Goal: Information Seeking & Learning: Learn about a topic

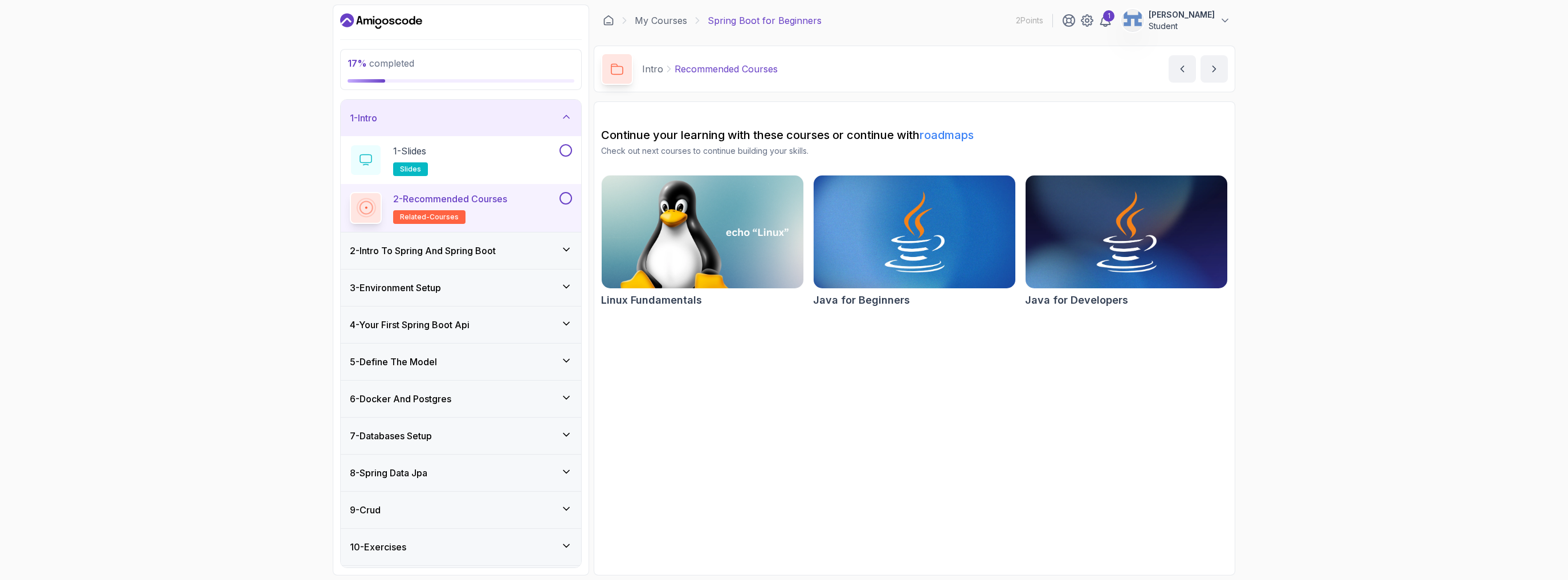
click at [426, 248] on h3 "2 - Intro To Spring And Spring Boot" at bounding box center [423, 251] width 146 height 13
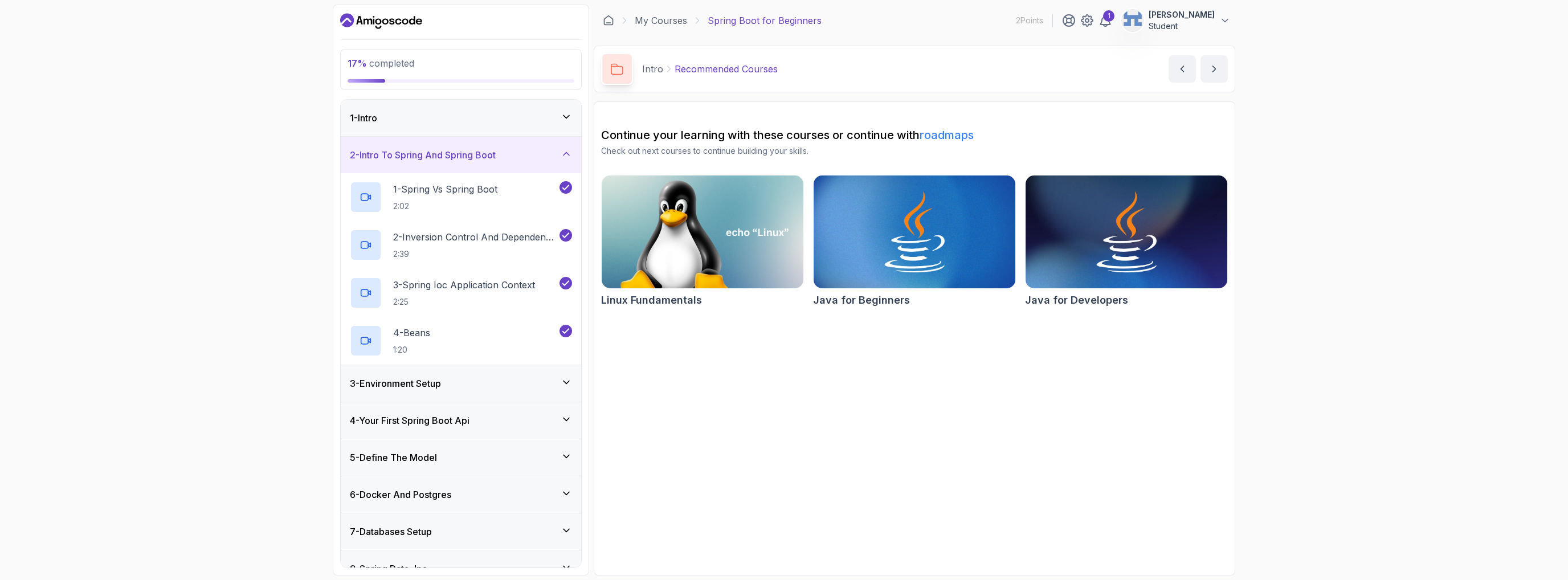
click at [419, 391] on div "3 - Environment Setup" at bounding box center [461, 383] width 240 height 37
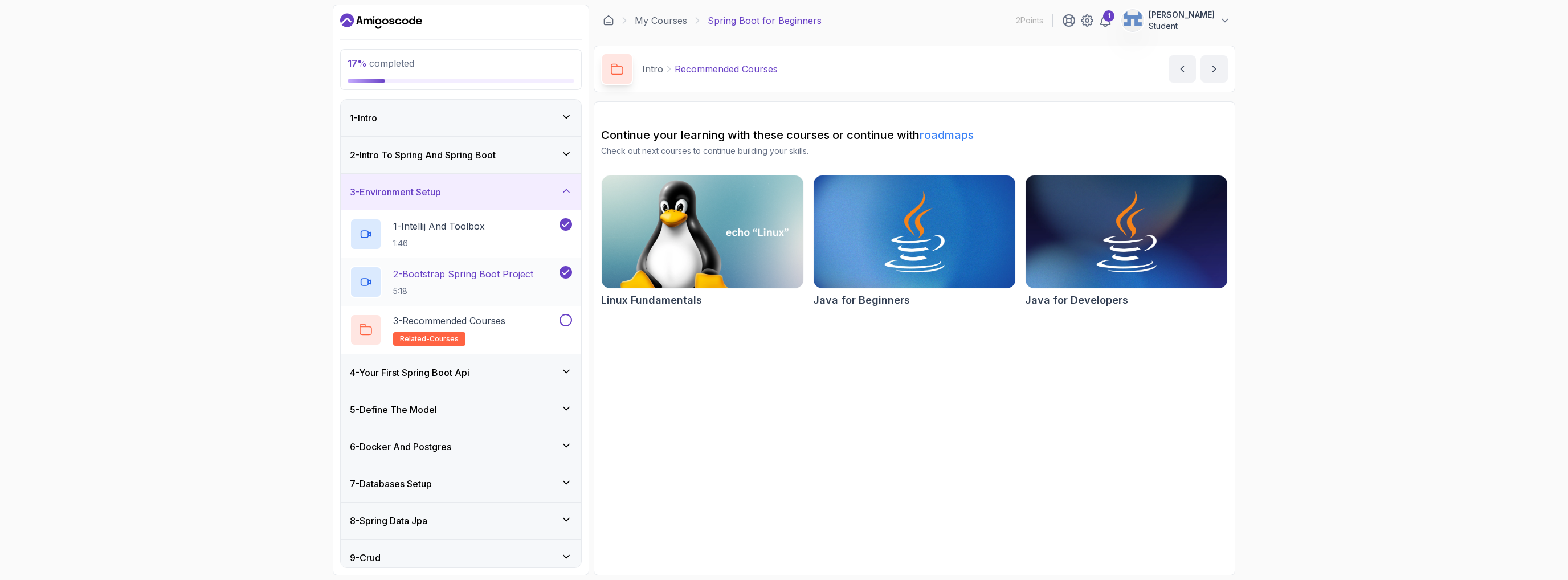
click at [471, 281] on h2 "2 - Bootstrap Spring Boot Project 5:18" at bounding box center [463, 282] width 140 height 30
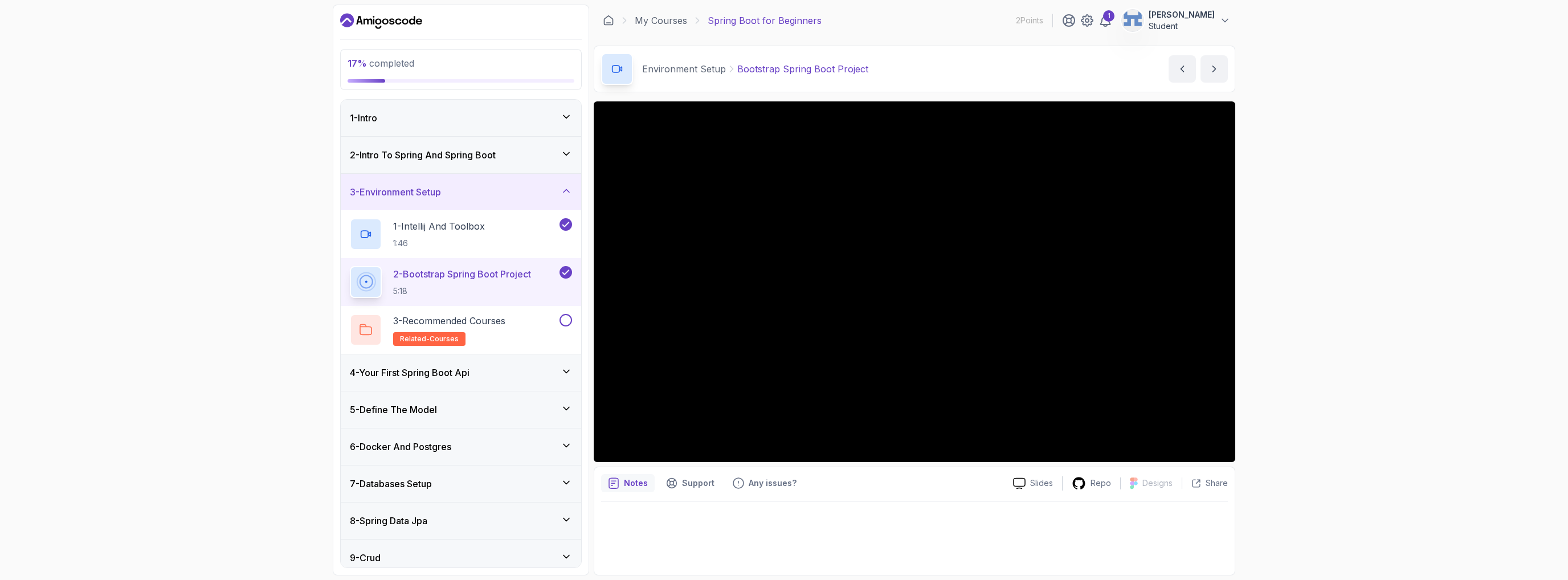
click at [420, 194] on h3 "3 - Environment Setup" at bounding box center [396, 192] width 91 height 13
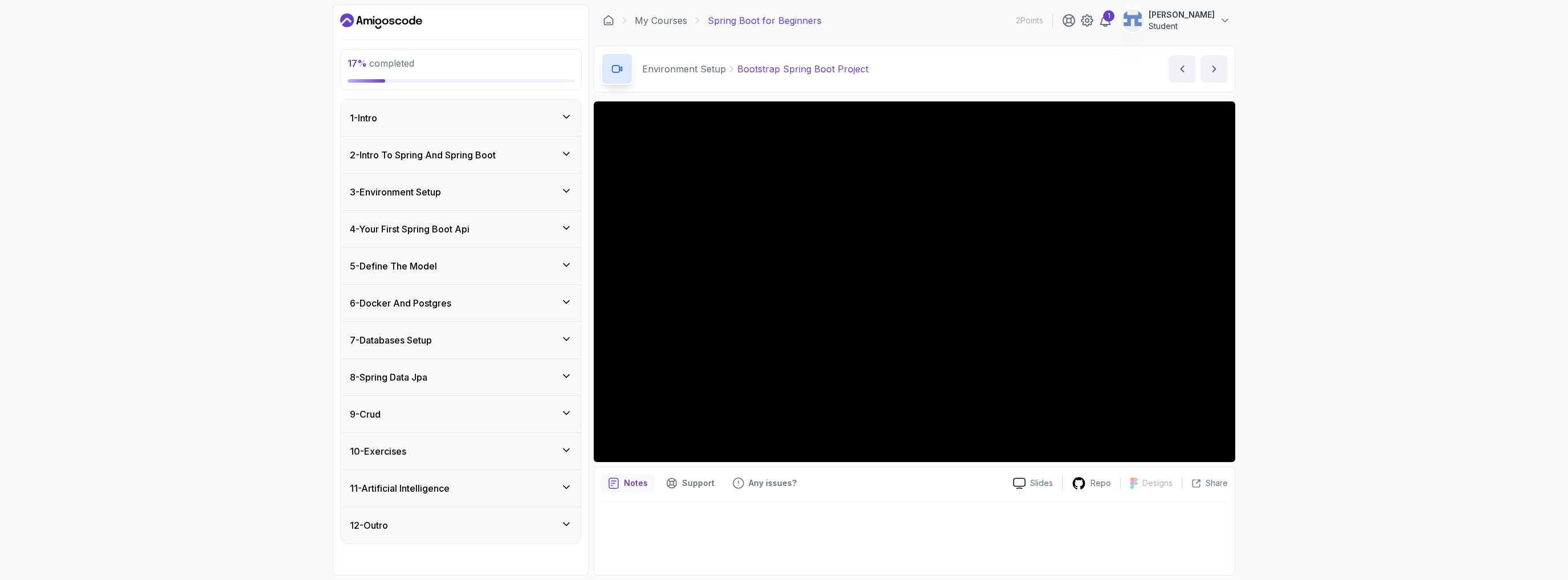
click at [405, 231] on h3 "4 - Your First Spring Boot Api" at bounding box center [410, 229] width 120 height 13
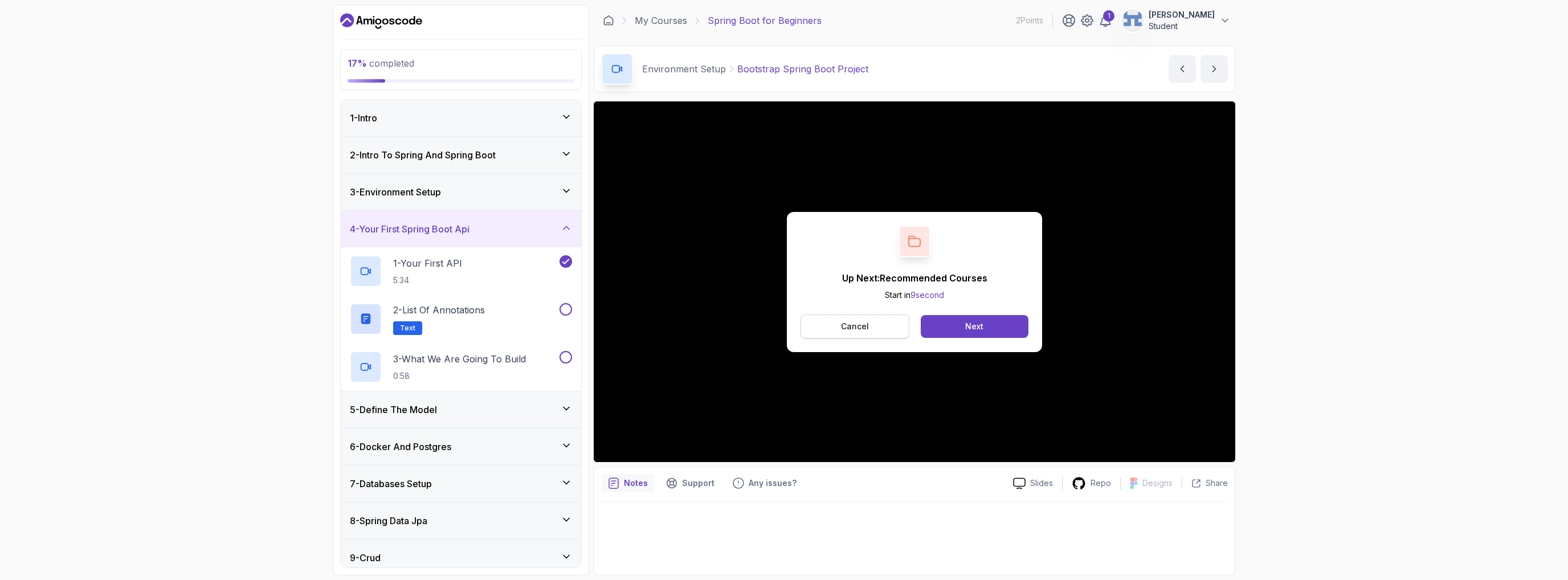
click at [894, 329] on button "Cancel" at bounding box center [855, 326] width 109 height 24
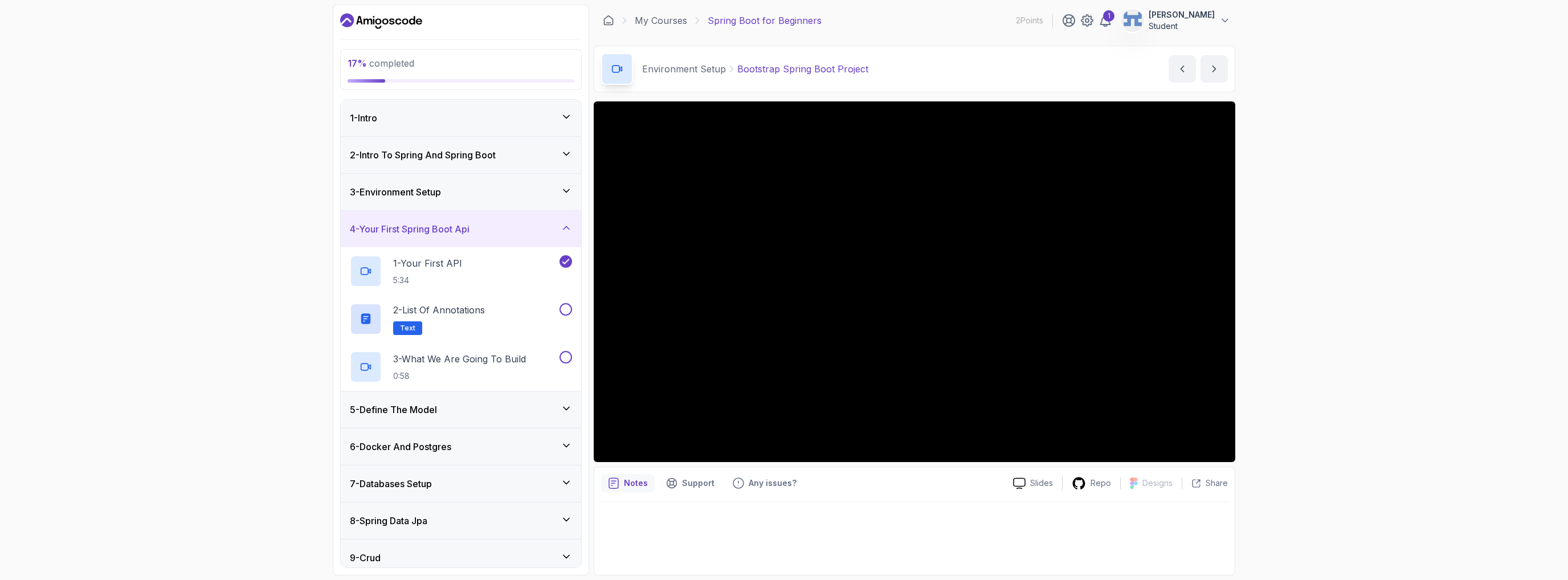
click at [424, 403] on h3 "5 - Define The Model" at bounding box center [393, 410] width 87 height 13
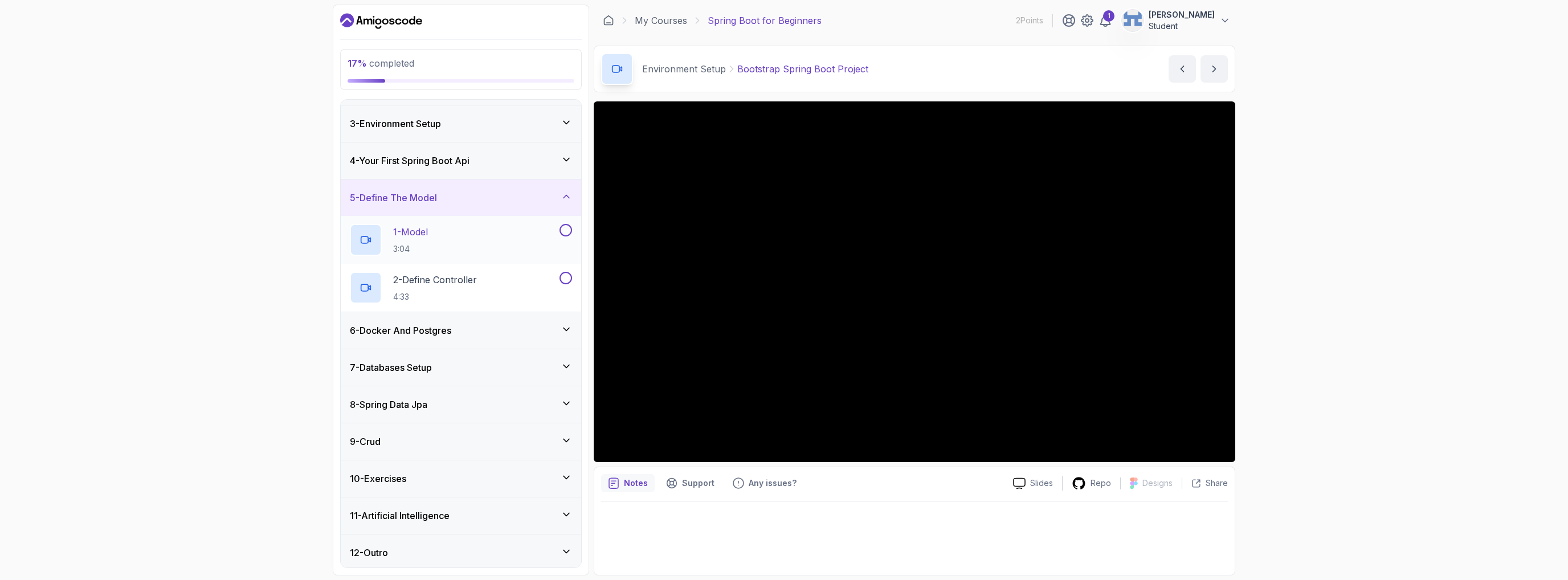
scroll to position [70, 0]
click at [435, 326] on h3 "6 - Docker And Postgres" at bounding box center [401, 329] width 102 height 13
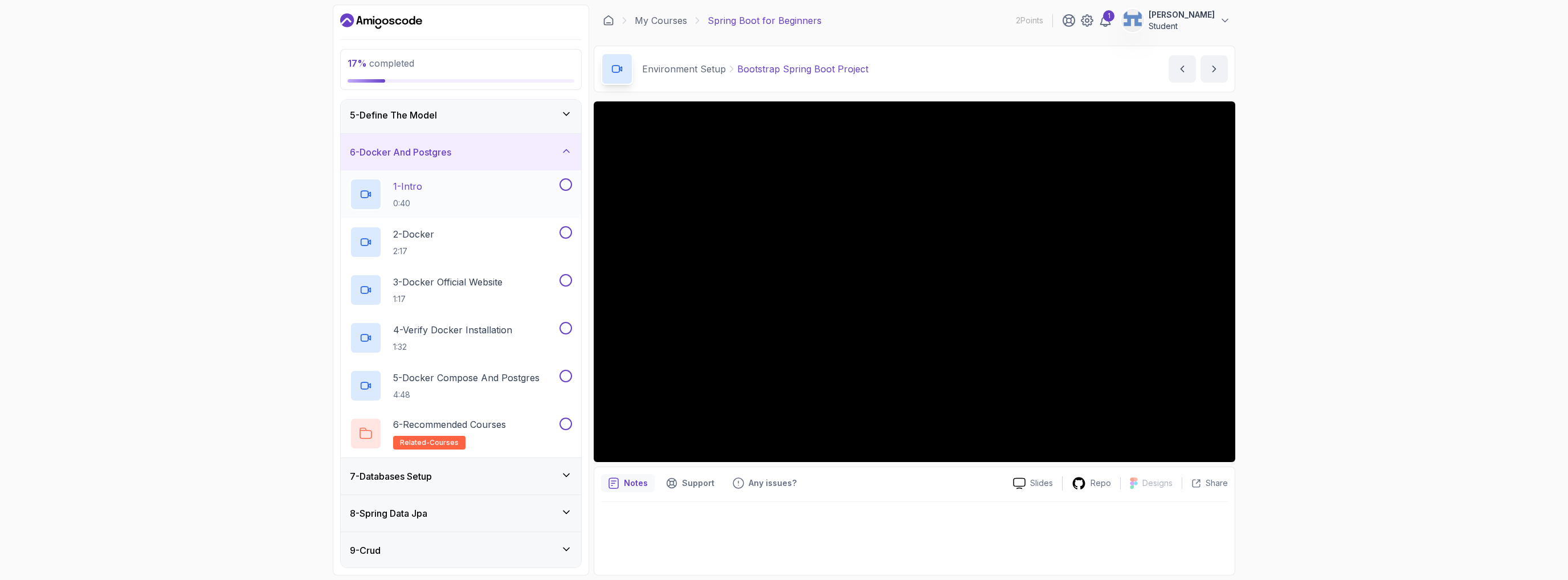
scroll to position [152, 0]
drag, startPoint x: 401, startPoint y: 302, endPoint x: 237, endPoint y: 299, distance: 164.0
click at [229, 301] on div "17 % completed 1 - Intro 2 - Intro To Spring And Spring Boot 3 - Environment Se…" at bounding box center [784, 290] width 1568 height 580
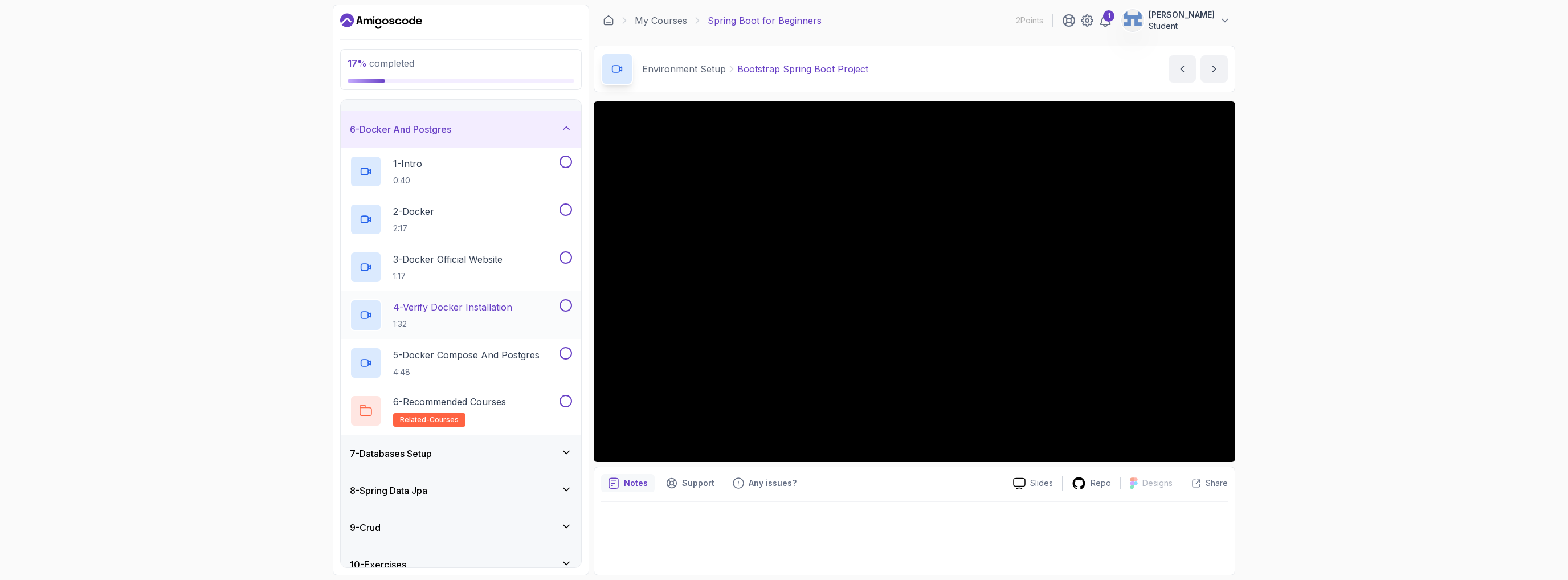
scroll to position [228, 0]
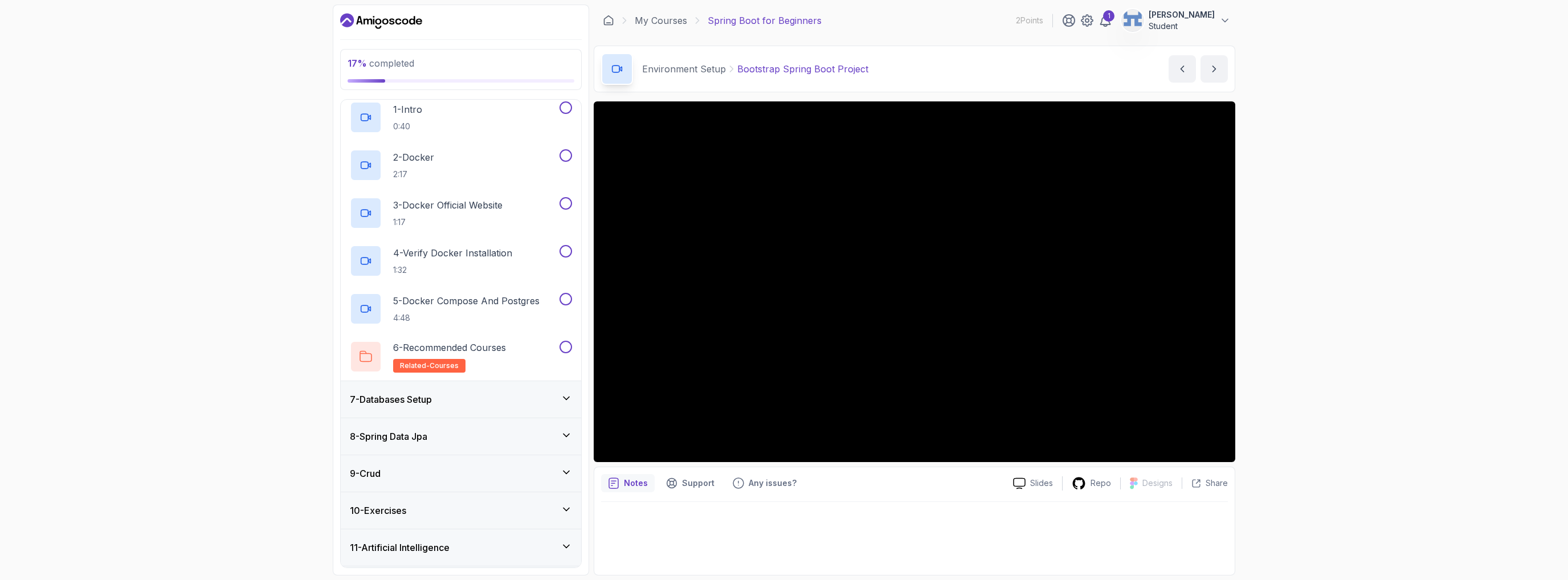
click at [411, 430] on h3 "8 - Spring Data Jpa" at bounding box center [388, 436] width 77 height 13
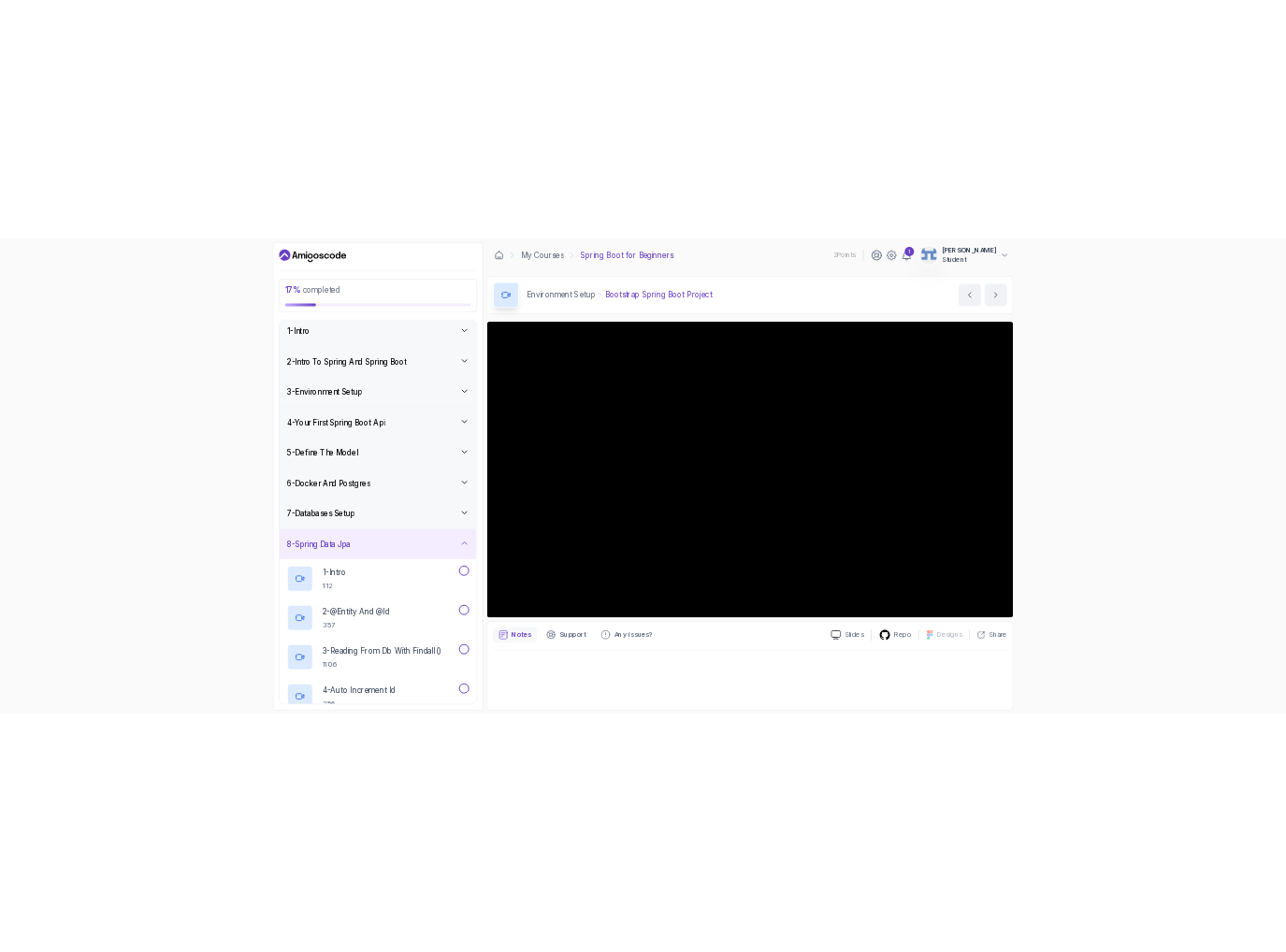
scroll to position [0, 0]
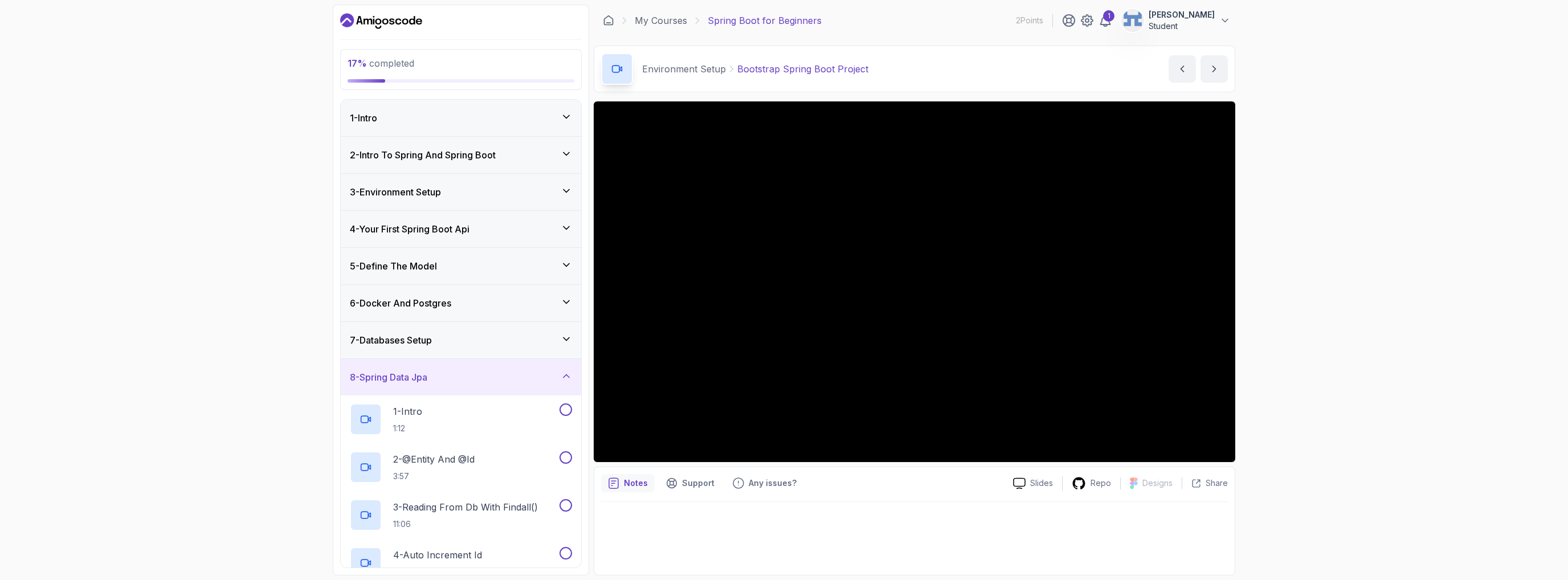
click at [421, 211] on div "4 - Your First Spring Boot Api" at bounding box center [461, 229] width 240 height 37
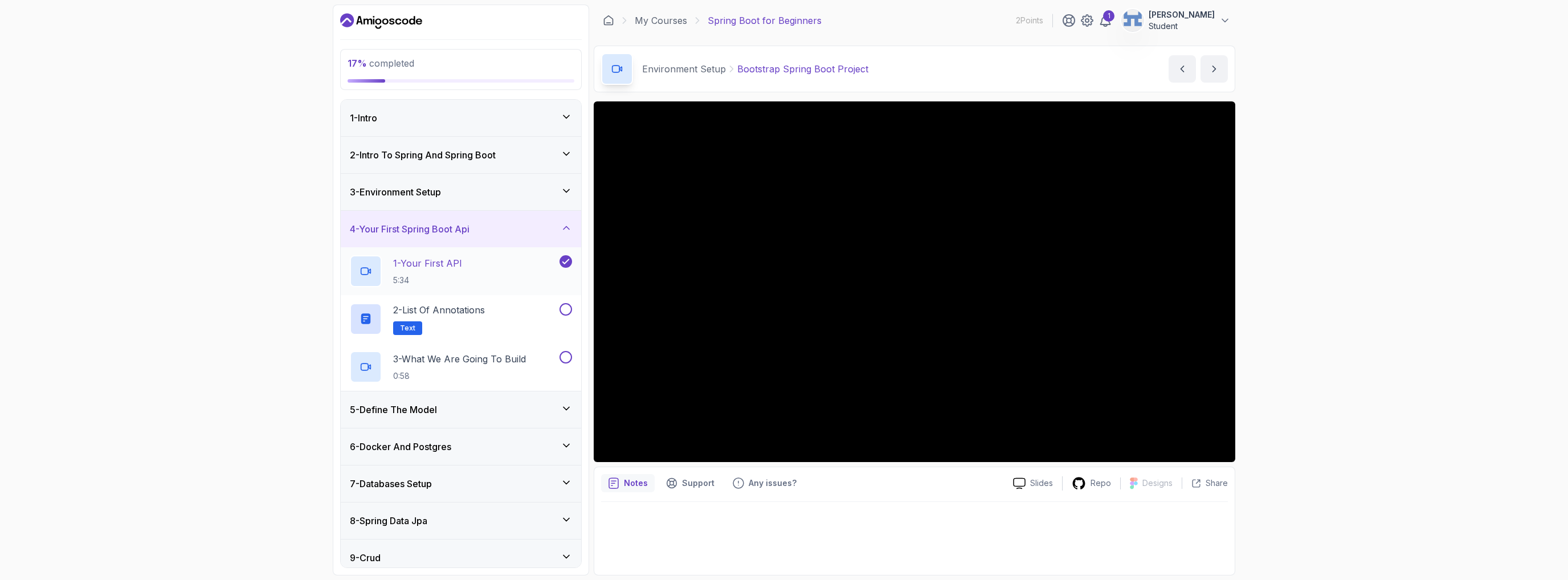
click at [521, 268] on div "1 - Your First API 5:34" at bounding box center [453, 271] width 208 height 32
click at [435, 186] on h3 "3 - Environment Setup" at bounding box center [396, 192] width 91 height 13
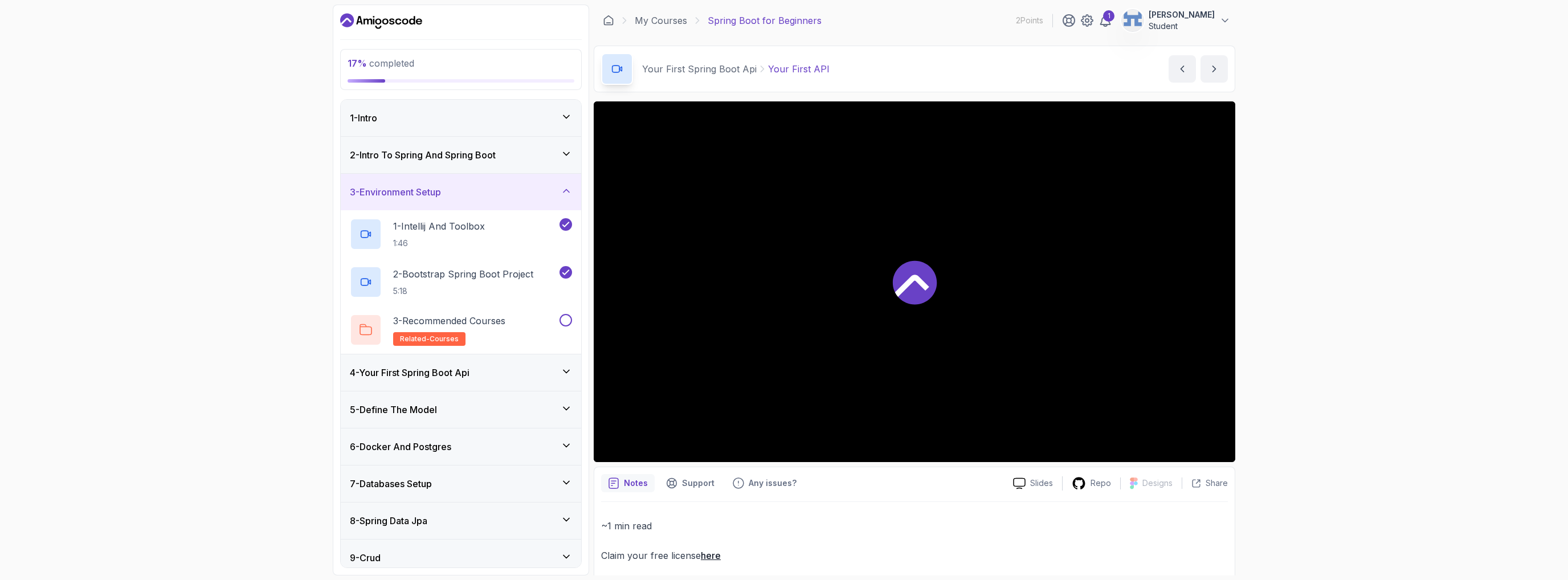
click at [911, 292] on div at bounding box center [914, 282] width 642 height 361
click at [1337, 296] on div "17 % completed 1 - Intro 2 - Intro To Spring And Spring Boot 3 - Environment Se…" at bounding box center [784, 290] width 1568 height 580
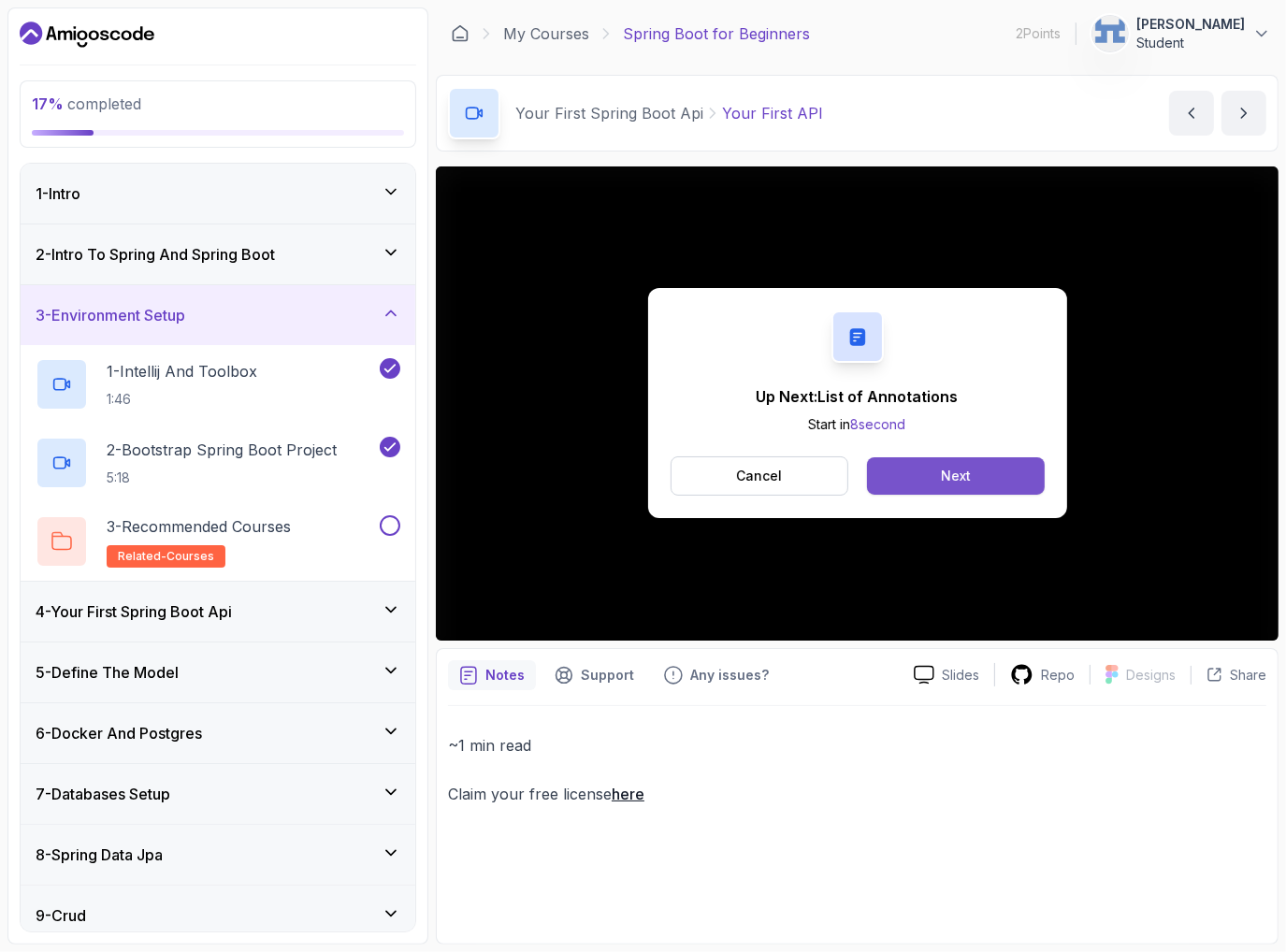
click at [958, 476] on div "Next" at bounding box center [956, 476] width 30 height 19
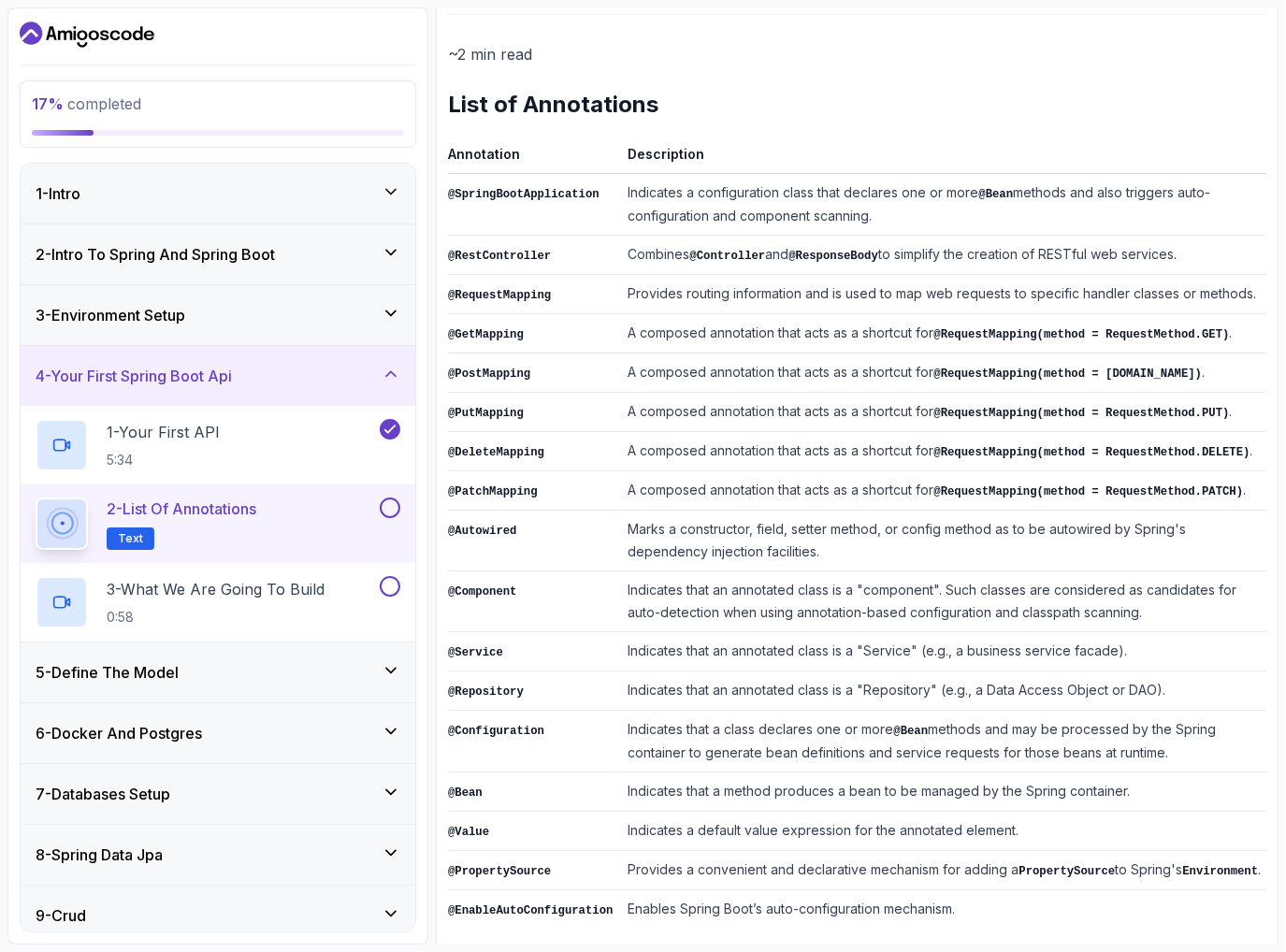
scroll to position [213, 0]
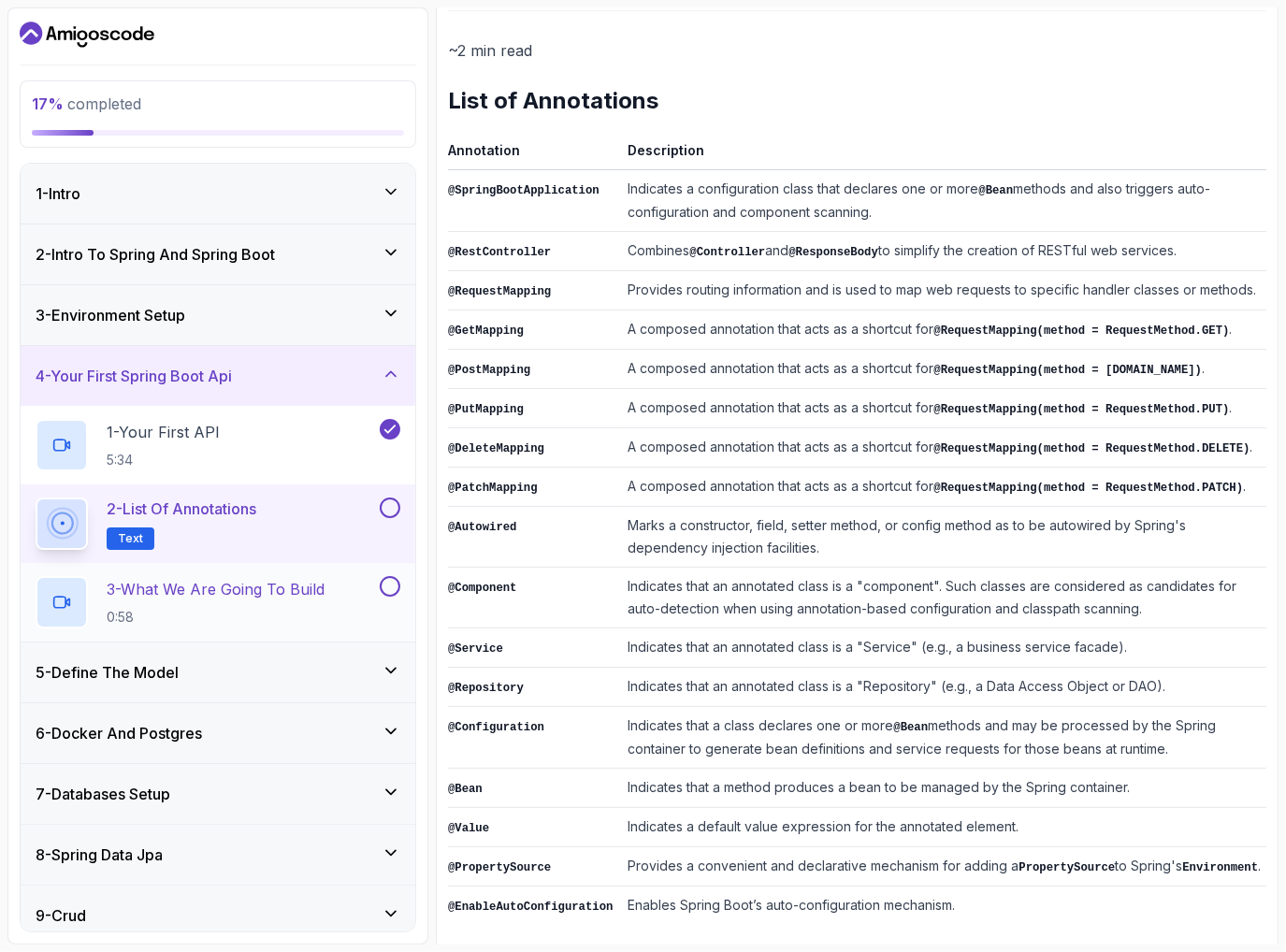
click at [306, 591] on p "3 - What We Are Going To Build" at bounding box center [216, 588] width 218 height 22
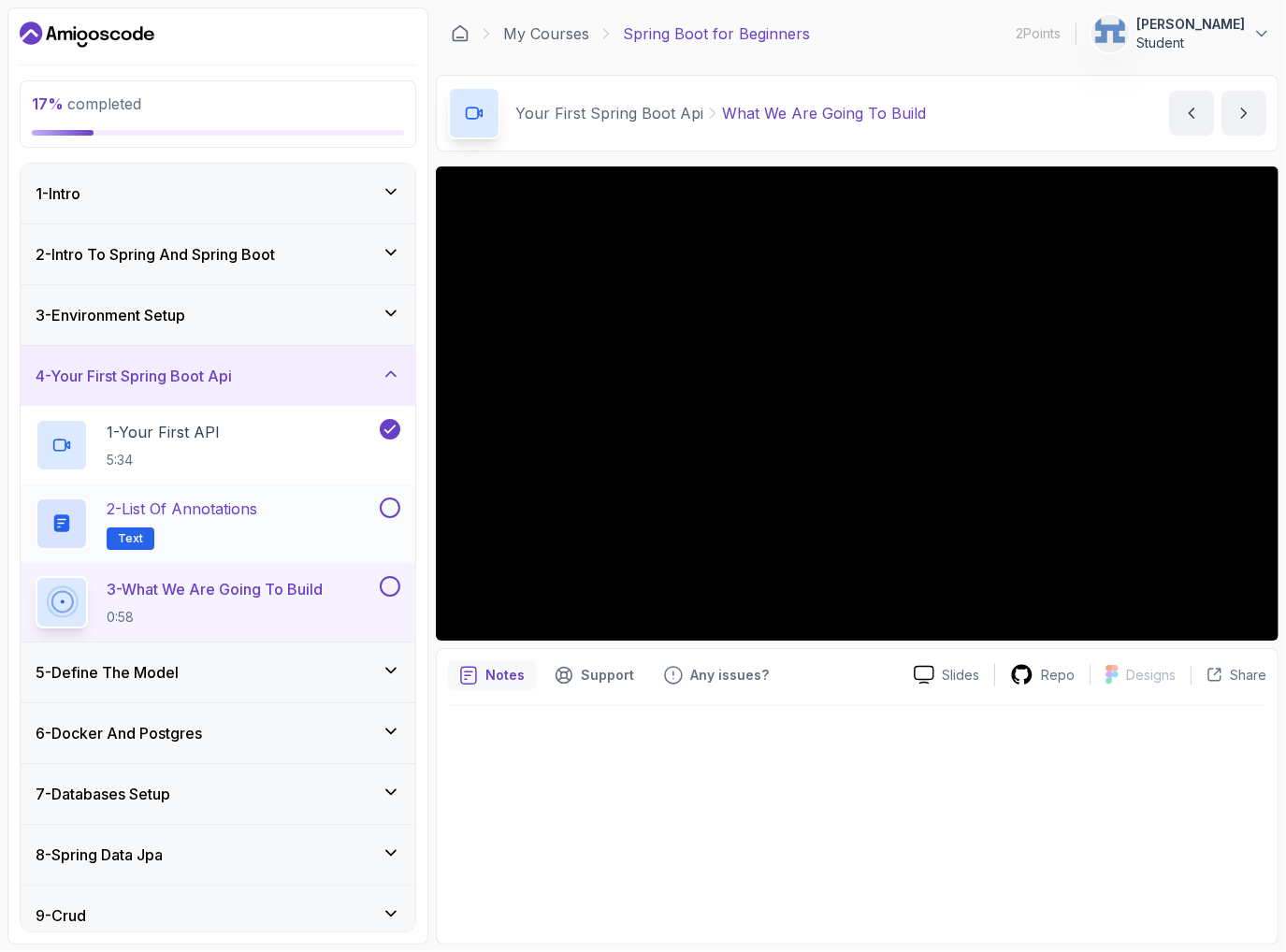
click at [120, 543] on span "Text" at bounding box center [130, 538] width 25 height 15
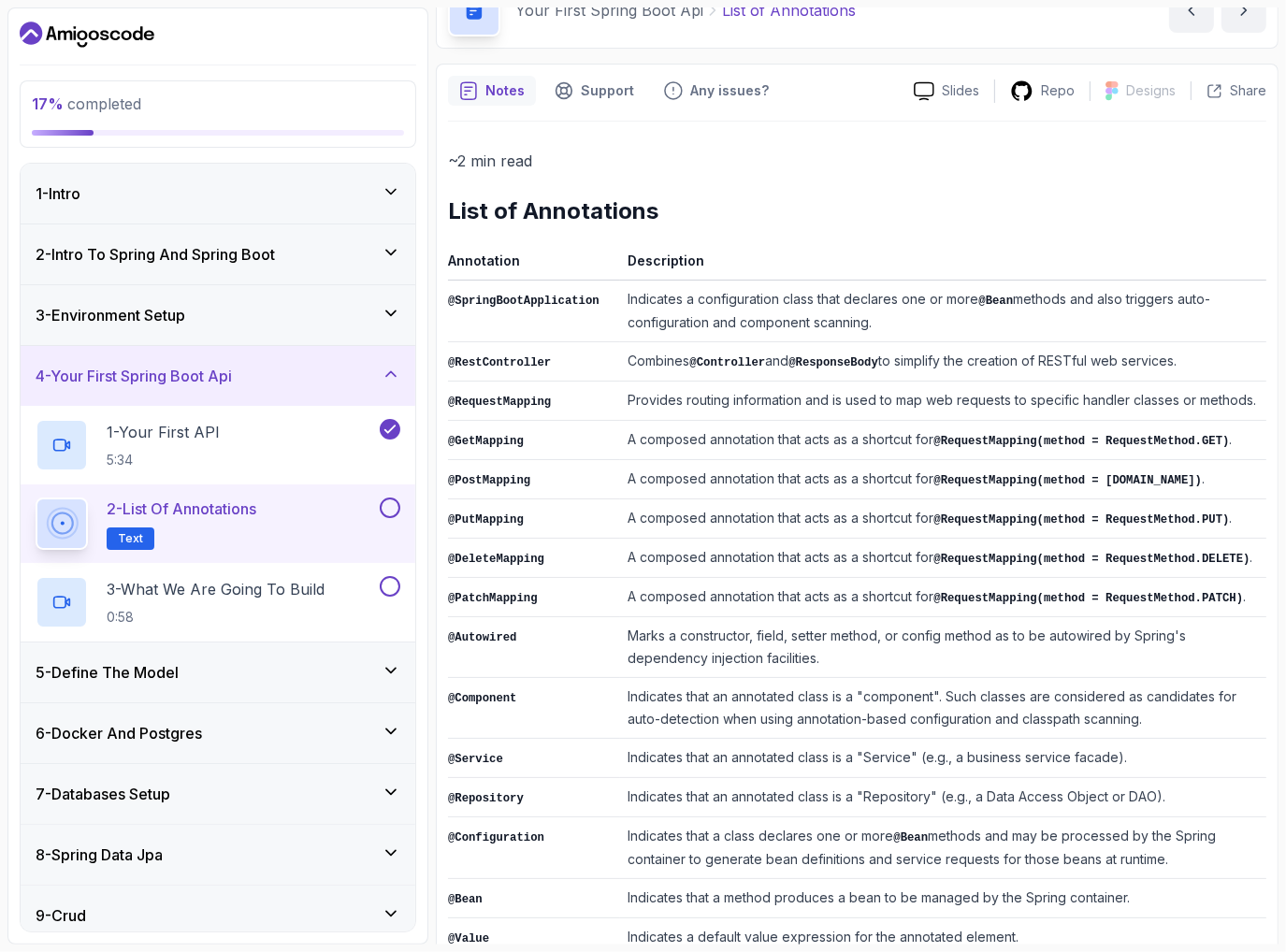
scroll to position [213, 0]
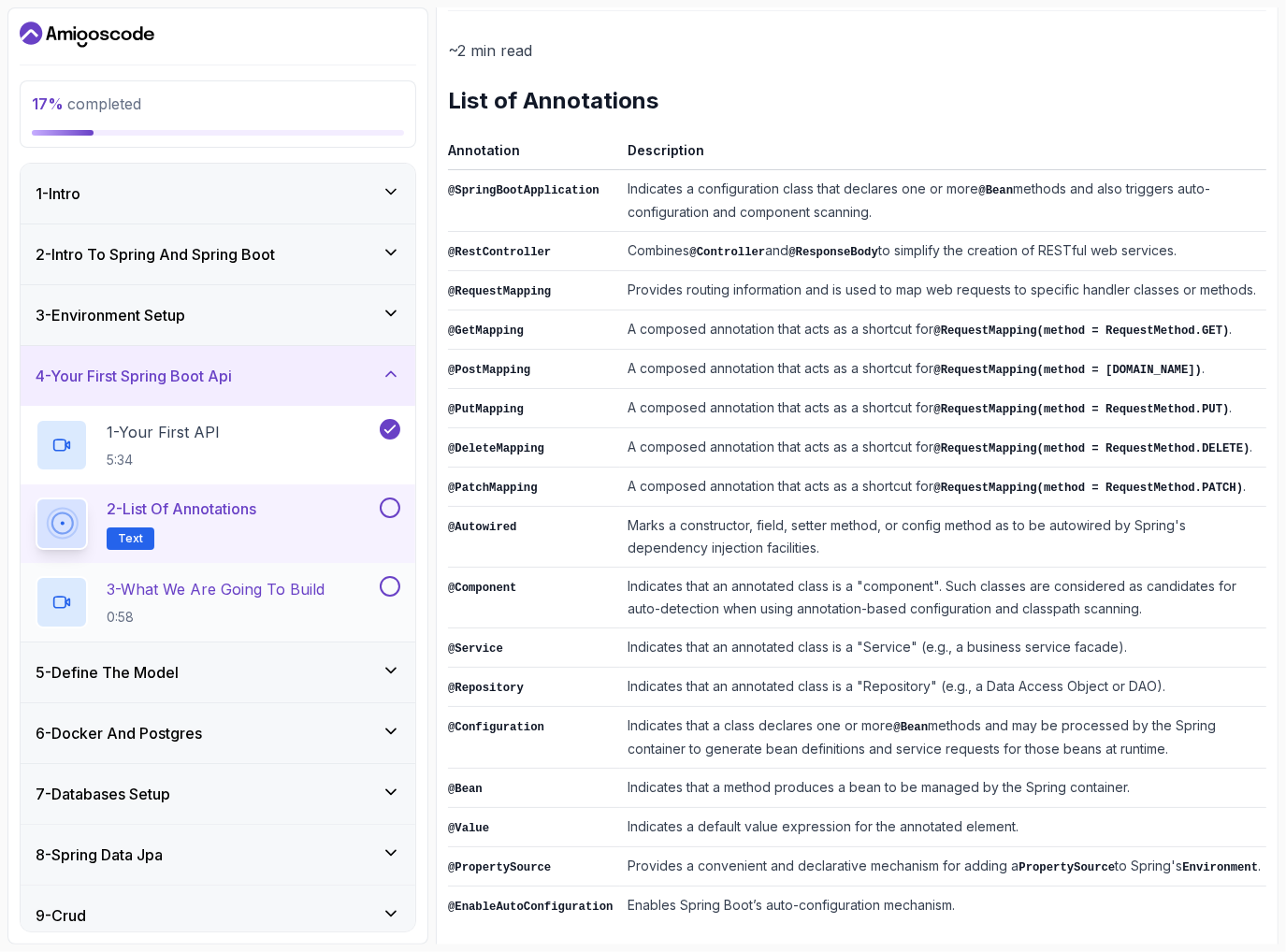
click at [393, 589] on button at bounding box center [390, 586] width 21 height 21
click at [277, 595] on p "3 - What We Are Going To Build" at bounding box center [216, 588] width 218 height 22
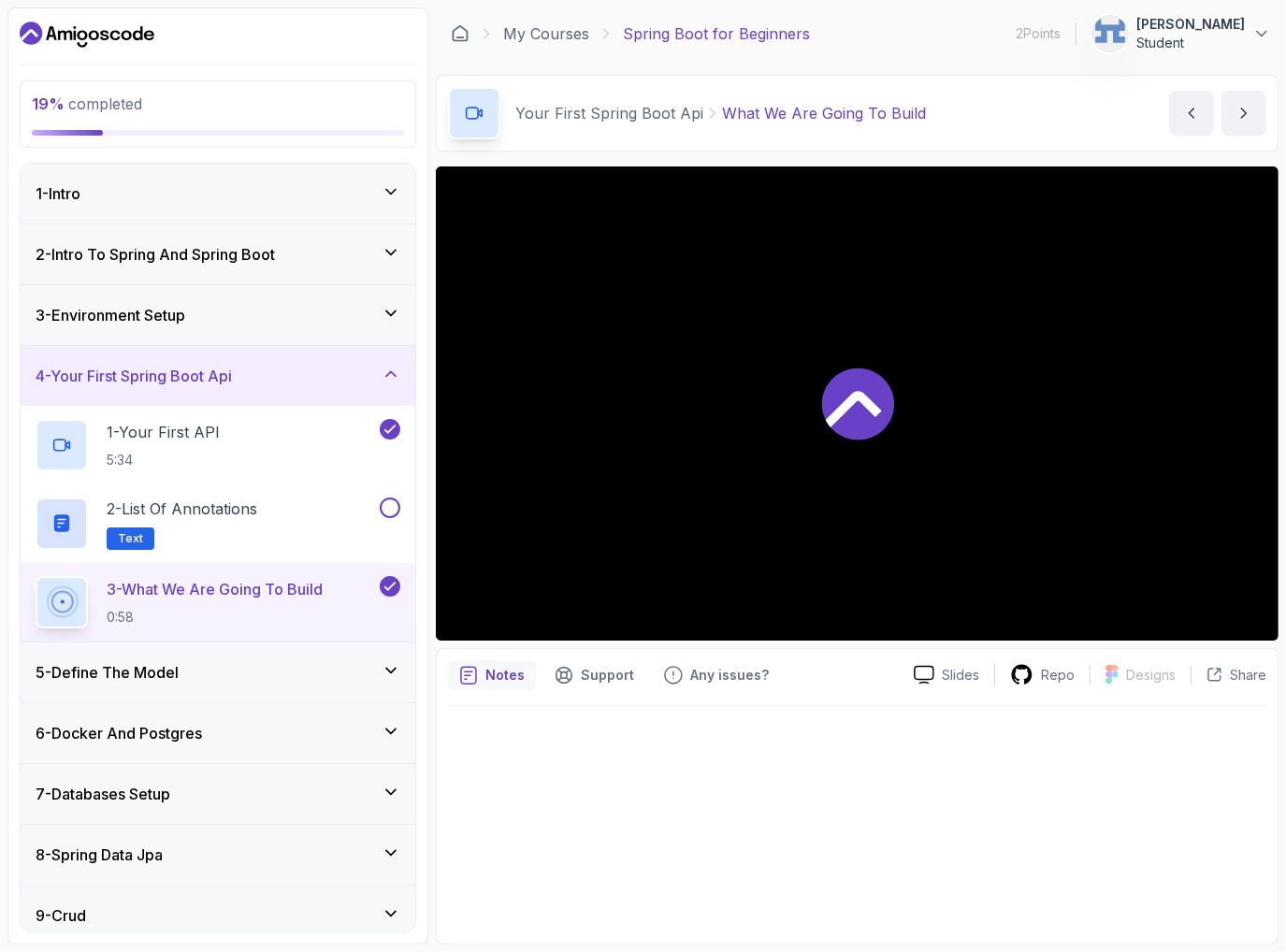
click at [772, 398] on div at bounding box center [856, 404] width 842 height 475
drag, startPoint x: 1043, startPoint y: 711, endPoint x: 1027, endPoint y: 666, distance: 47.8
click at [1031, 675] on div "Notes Support Any issues? Slides Repo Designs Design not available Share" at bounding box center [856, 796] width 842 height 297
click at [954, 781] on div at bounding box center [856, 819] width 818 height 227
drag, startPoint x: 962, startPoint y: 760, endPoint x: 916, endPoint y: 749, distance: 47.3
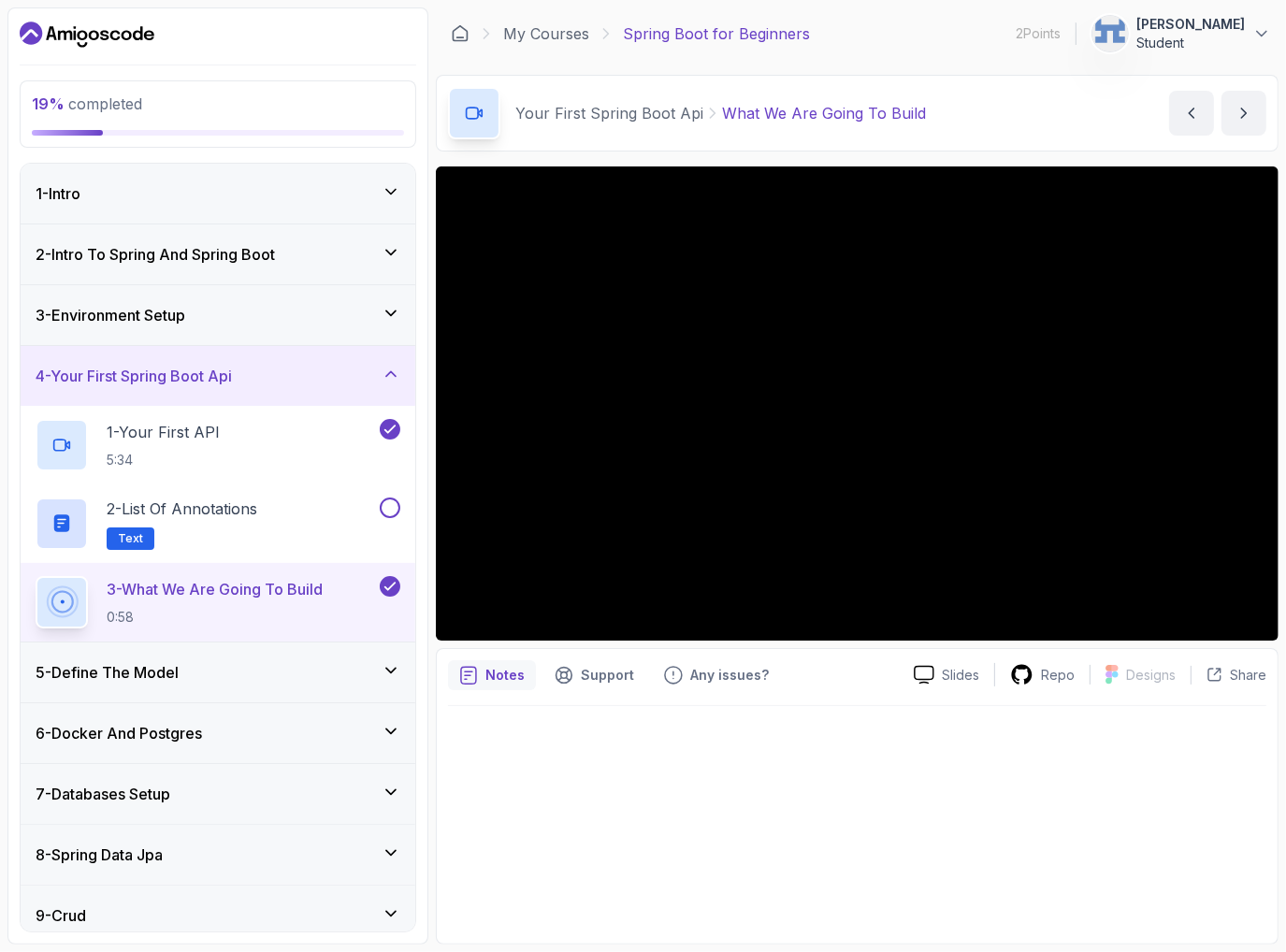
click at [916, 749] on div at bounding box center [856, 819] width 818 height 227
click at [928, 749] on div at bounding box center [856, 819] width 818 height 227
drag, startPoint x: 928, startPoint y: 747, endPoint x: 853, endPoint y: 786, distance: 84.5
click at [855, 785] on div at bounding box center [856, 819] width 818 height 227
click at [127, 681] on div "5 - Define The Model" at bounding box center [218, 672] width 395 height 60
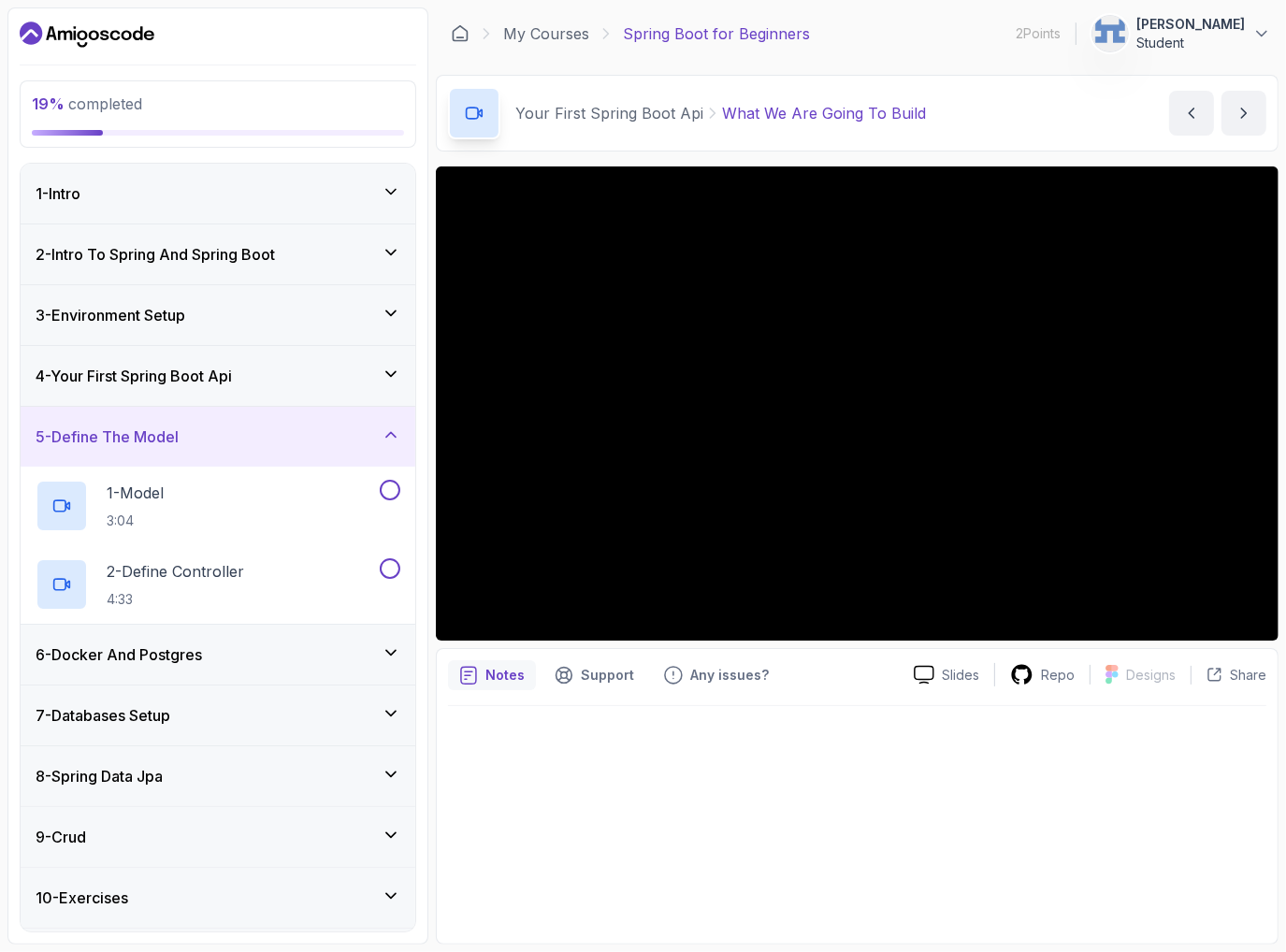
click at [134, 667] on div "6 - Docker And Postgres" at bounding box center [218, 654] width 395 height 60
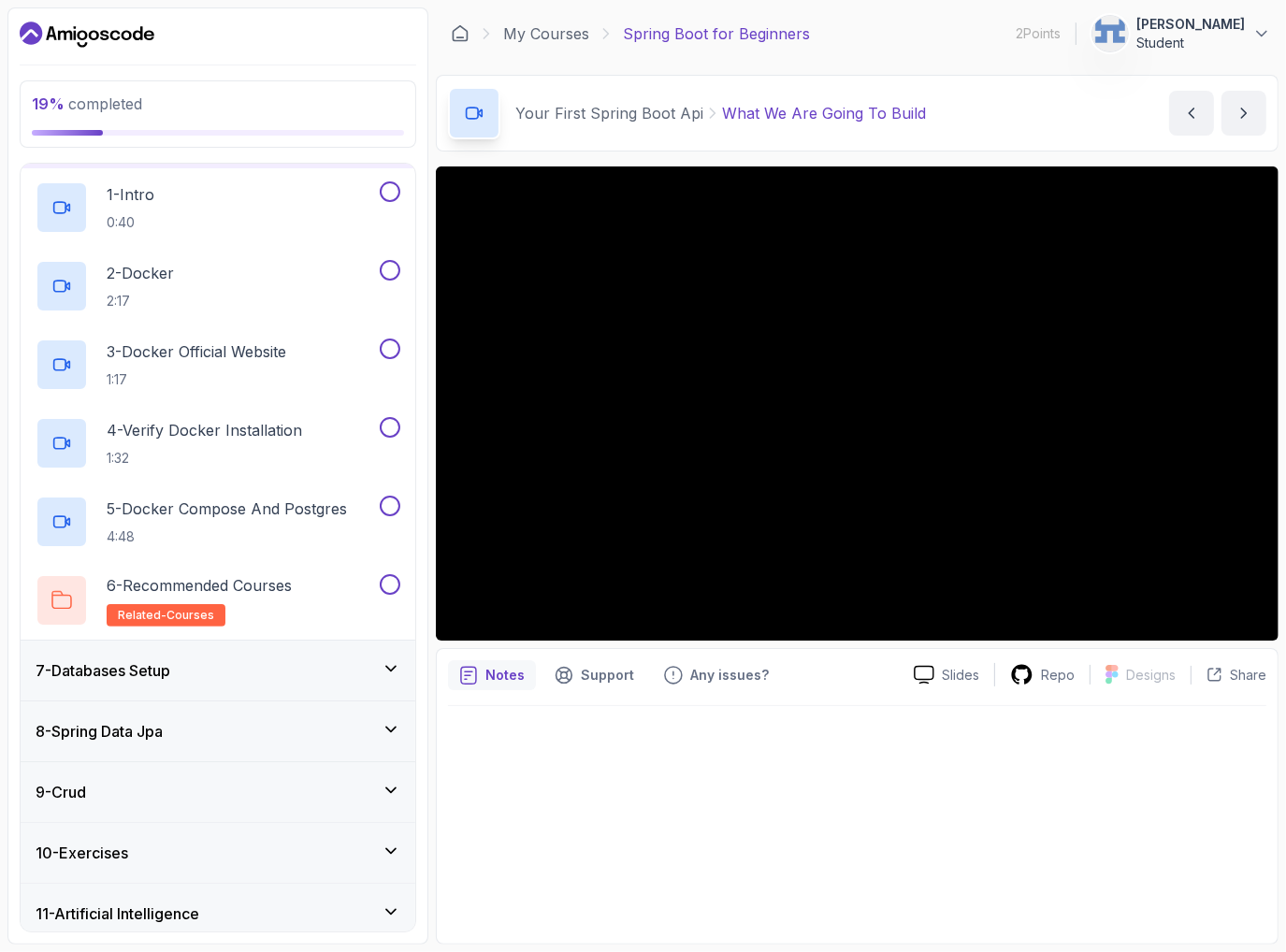
scroll to position [374, 0]
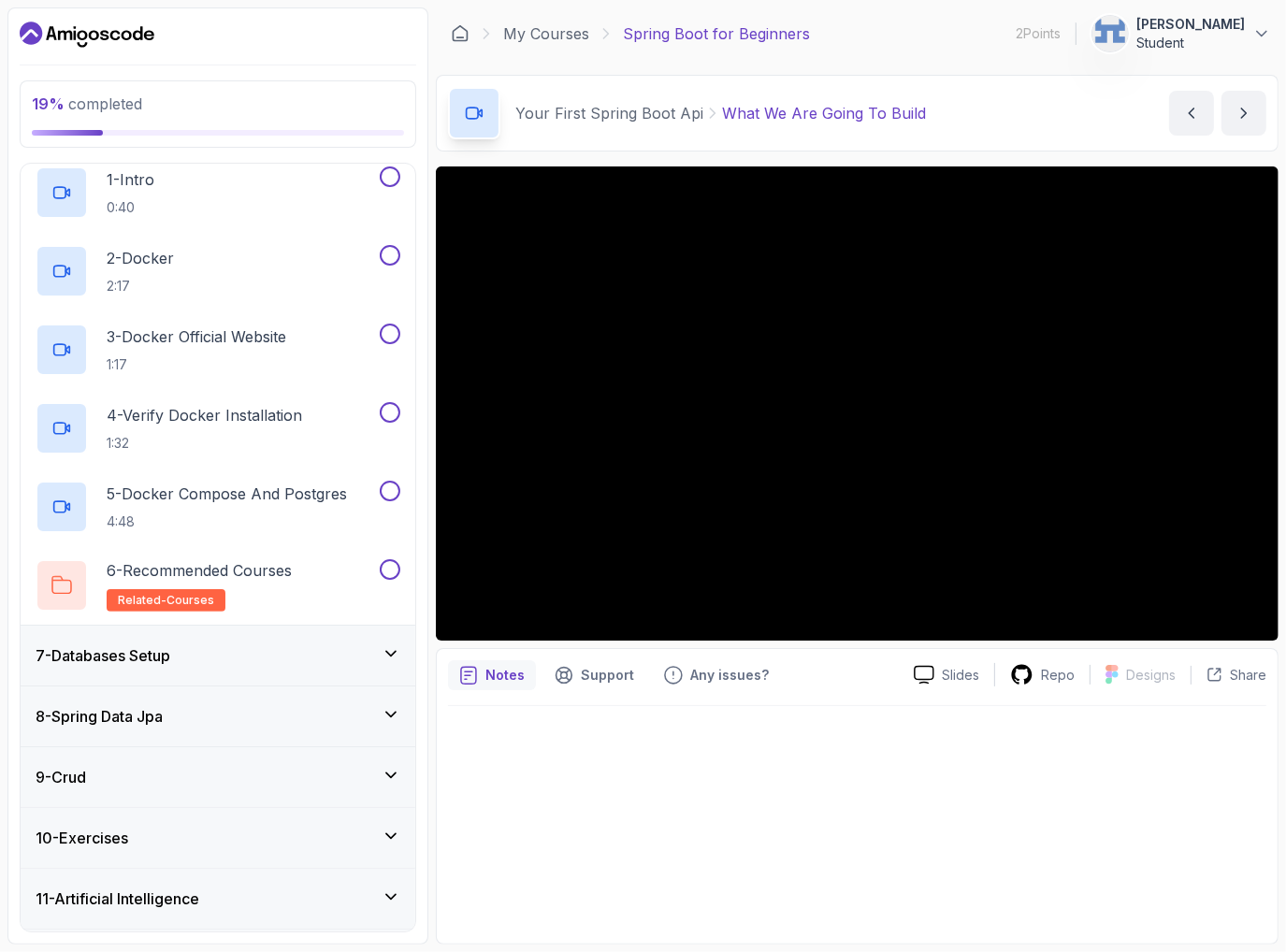
click at [200, 659] on div "7 - Databases Setup" at bounding box center [218, 655] width 365 height 22
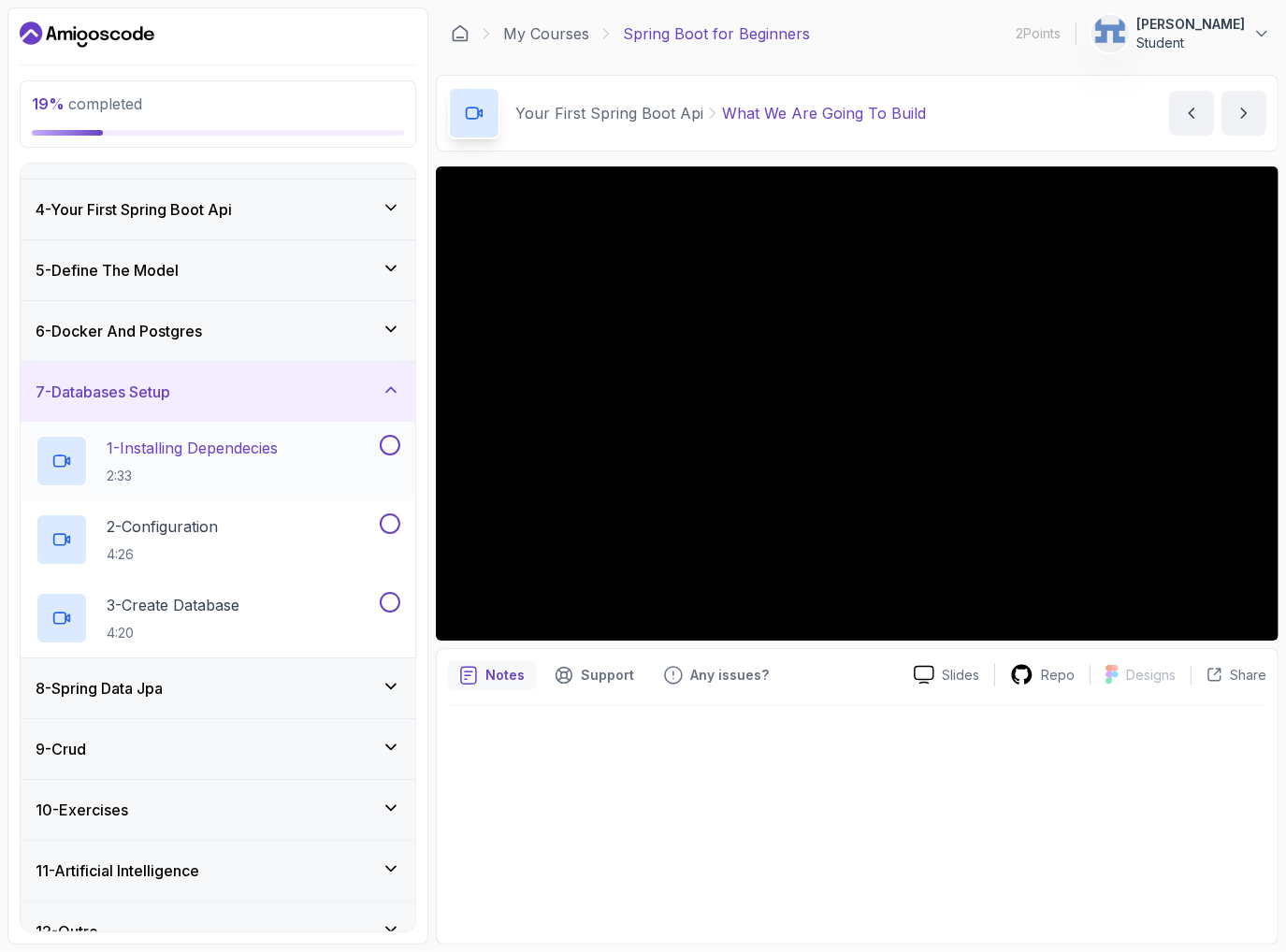
scroll to position [193, 0]
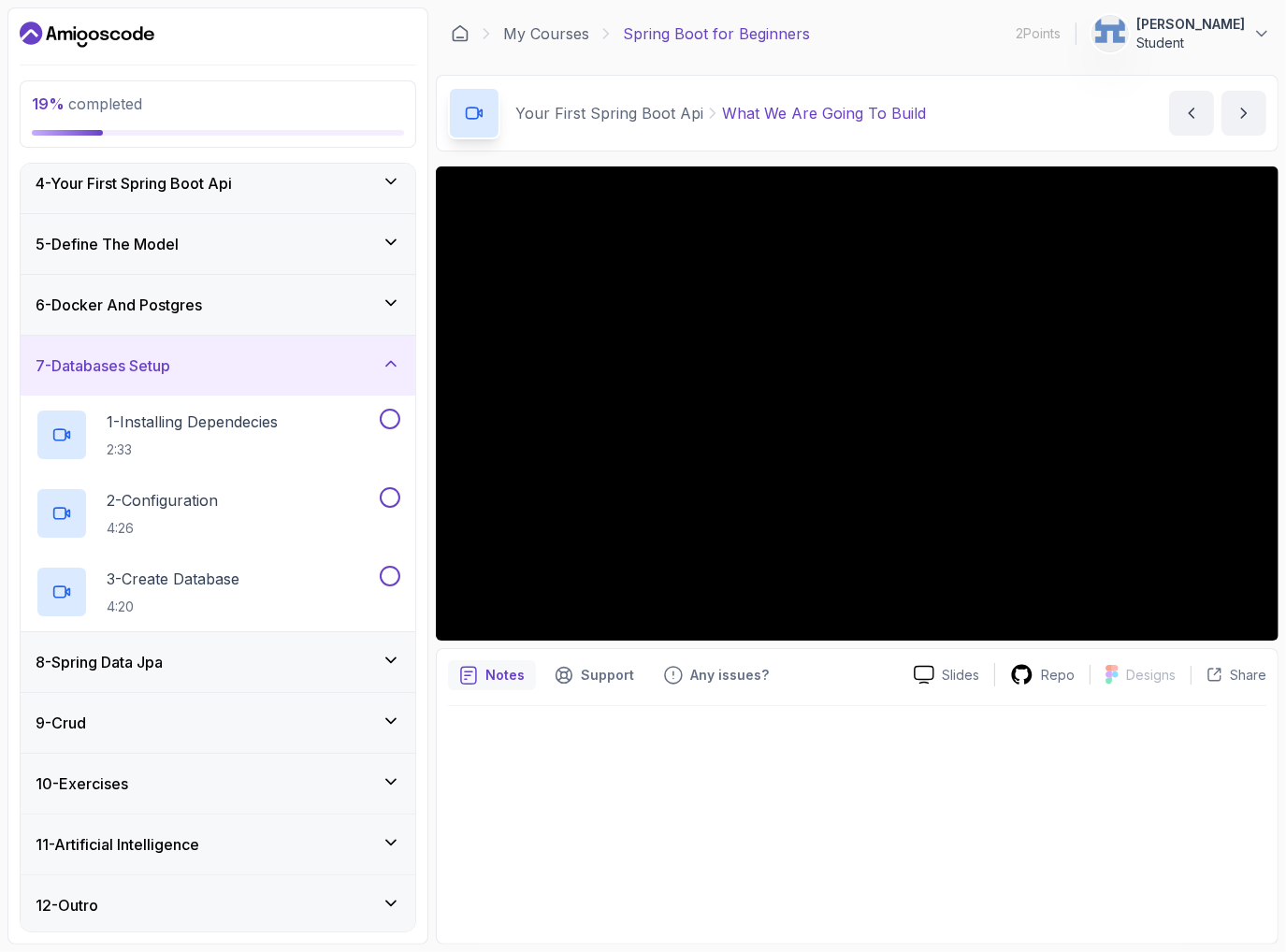
click at [163, 651] on h3 "8 - Spring Data Jpa" at bounding box center [99, 661] width 127 height 22
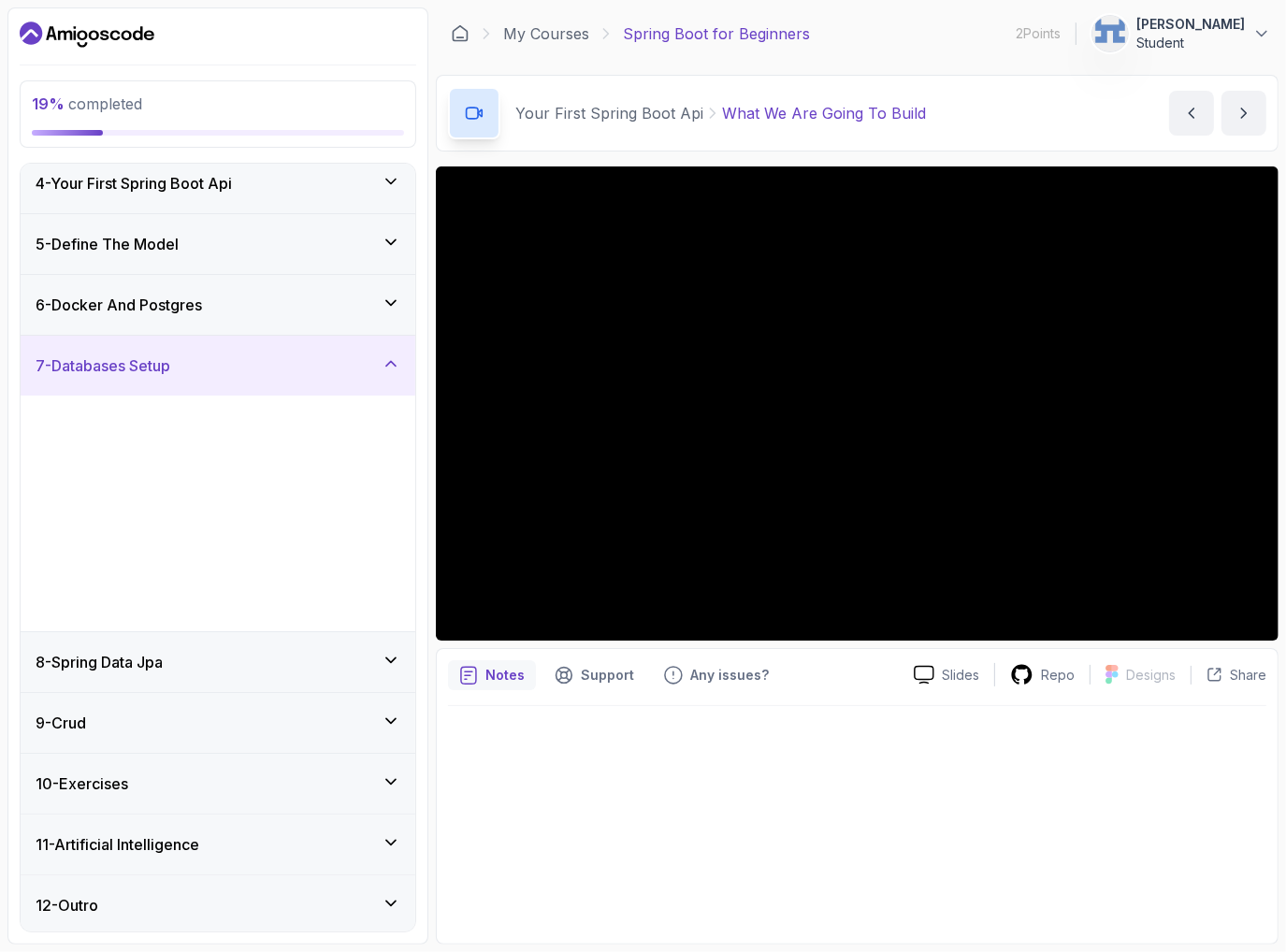
scroll to position [0, 0]
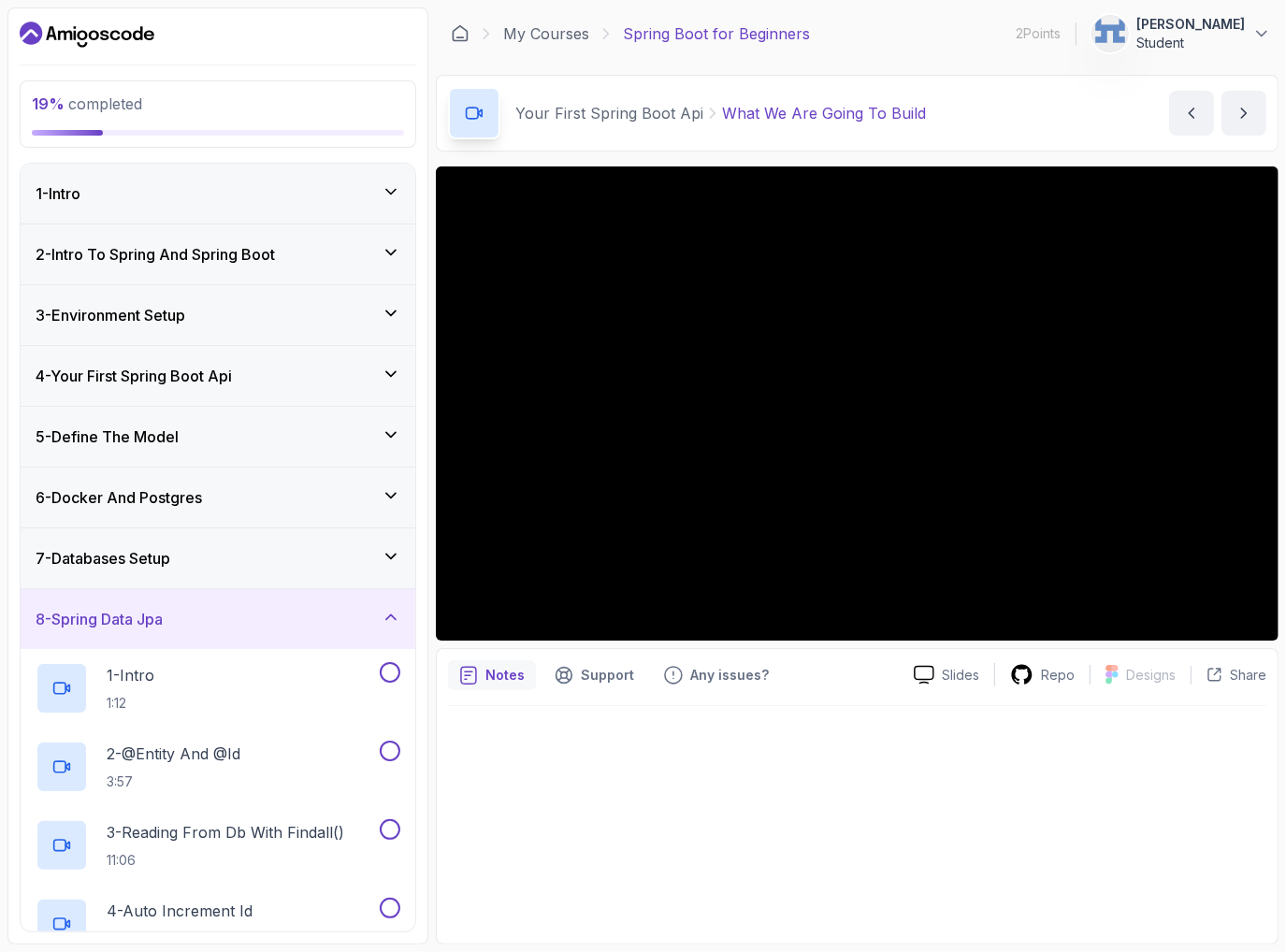
click at [179, 608] on div "8 - Spring Data Jpa" at bounding box center [218, 618] width 365 height 22
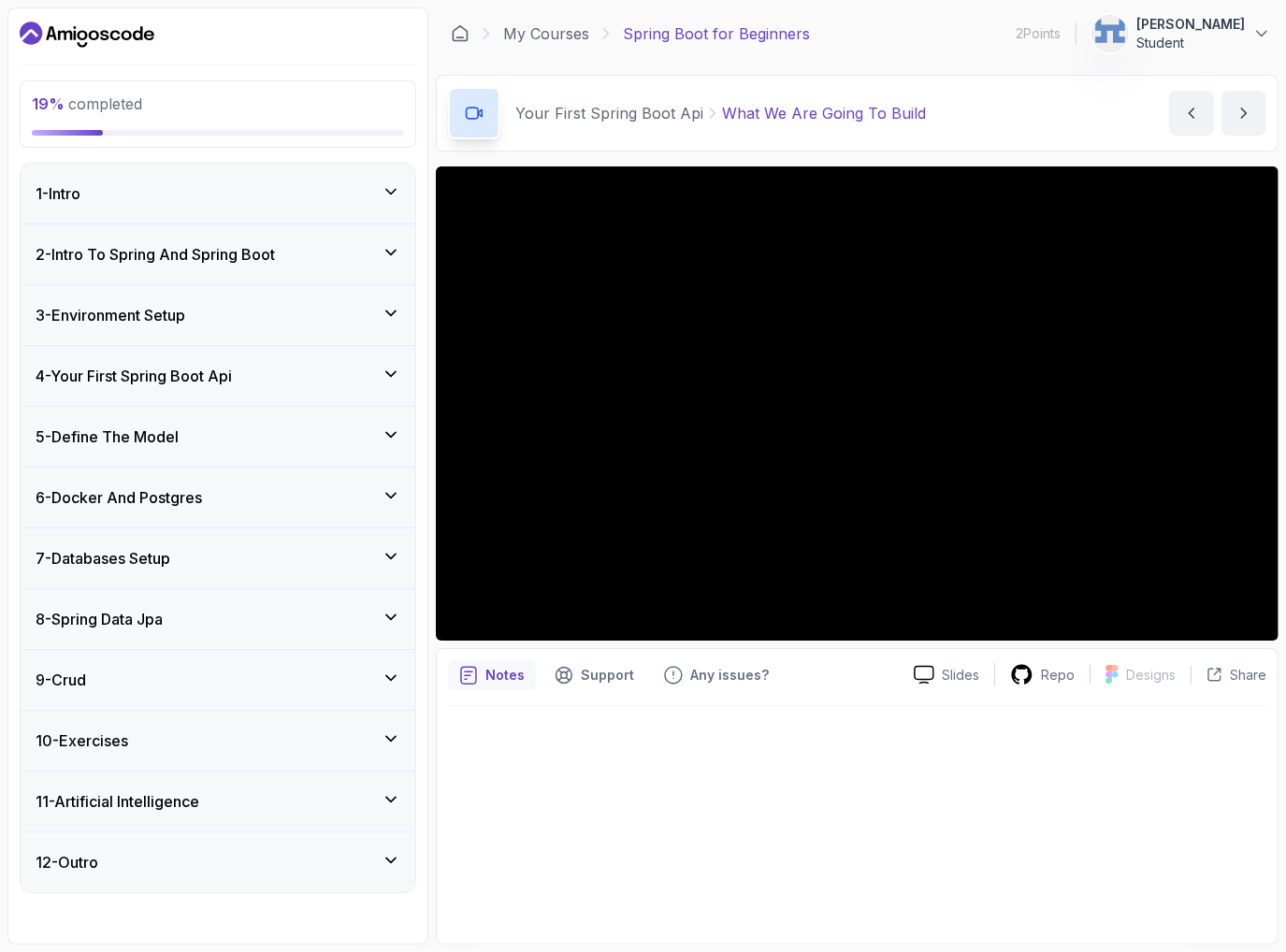
click at [206, 678] on div "9 - Crud" at bounding box center [218, 679] width 365 height 22
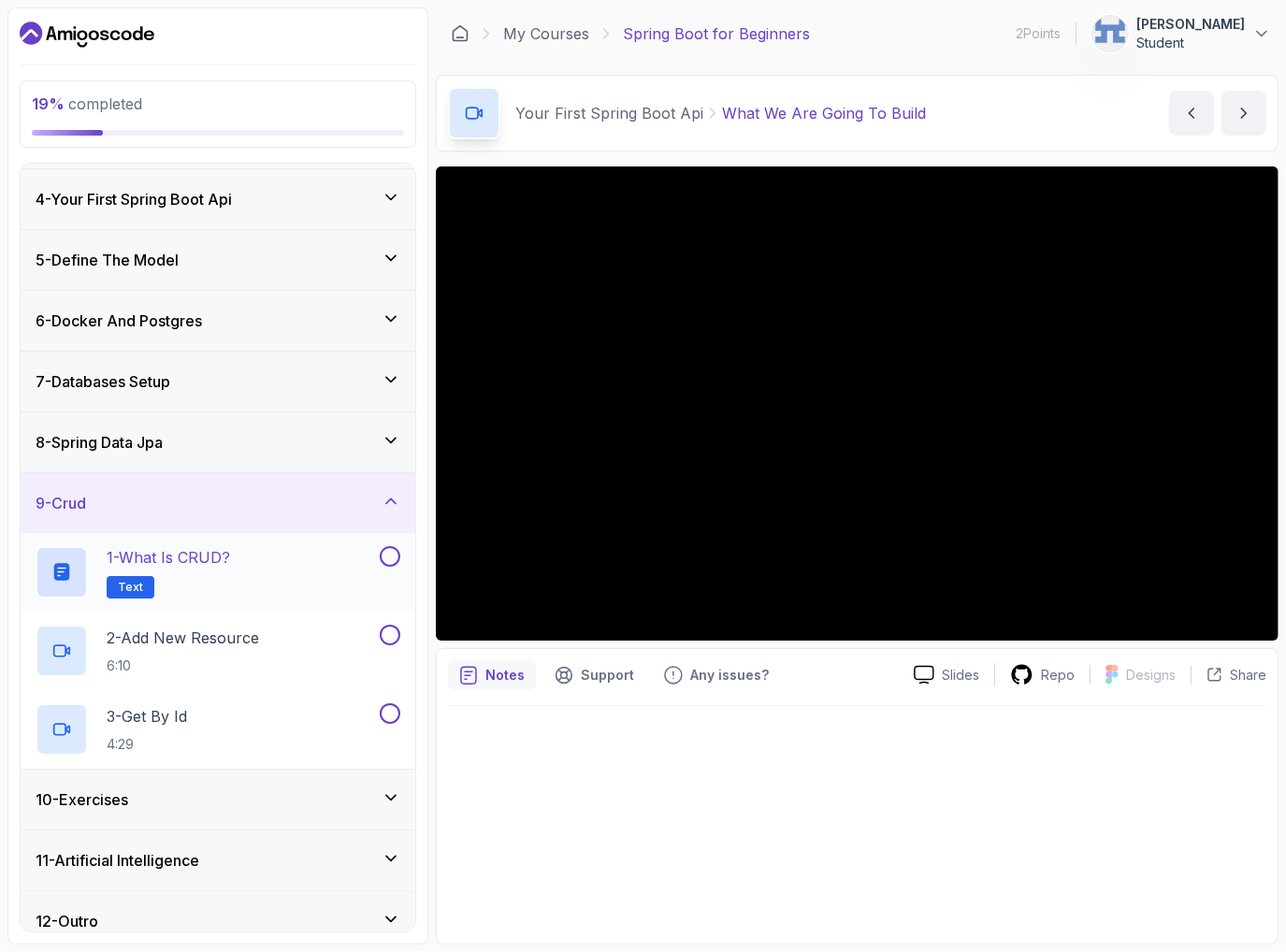
scroll to position [193, 0]
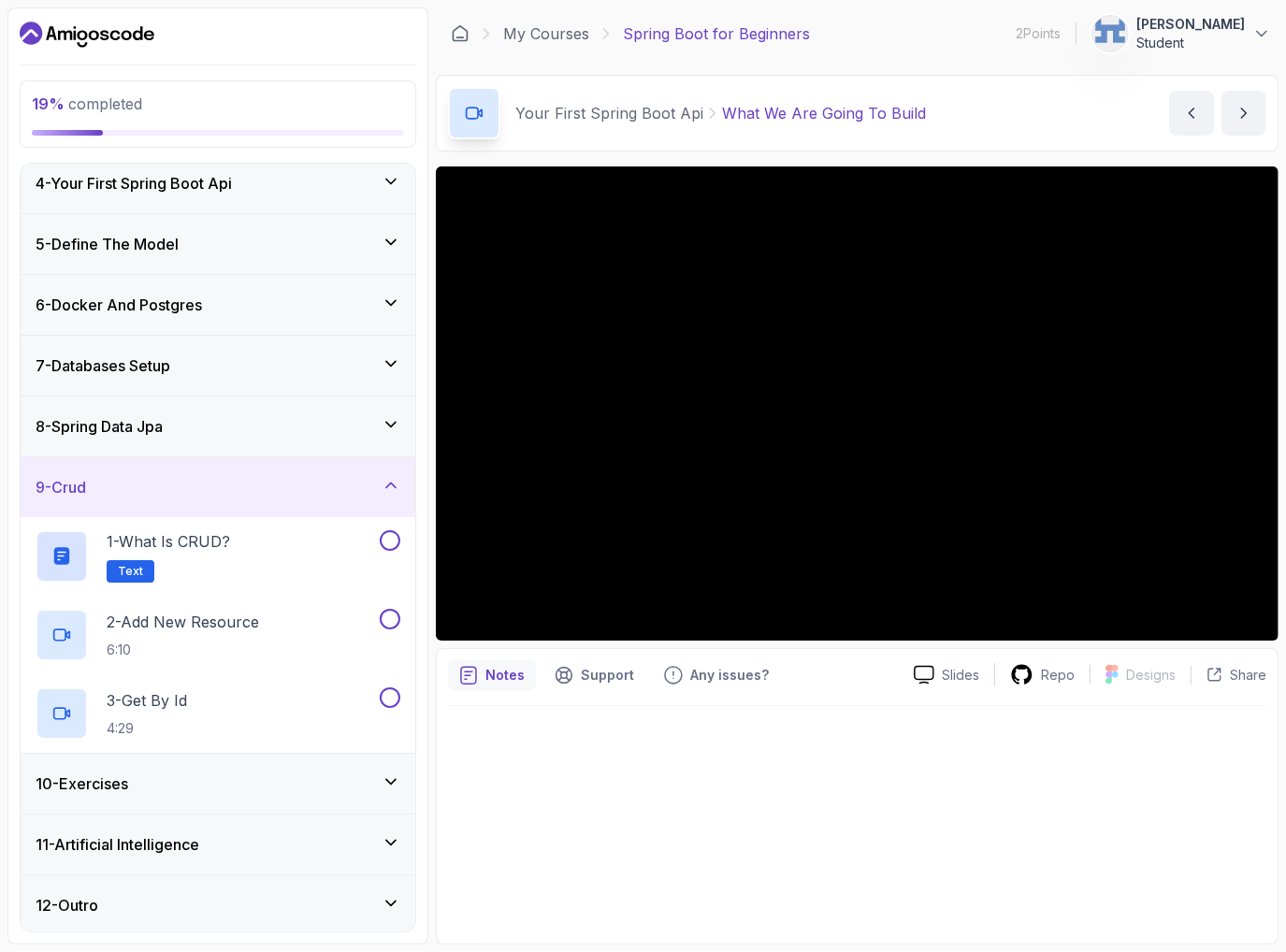
click at [210, 772] on div "10 - Exercises" at bounding box center [218, 783] width 365 height 22
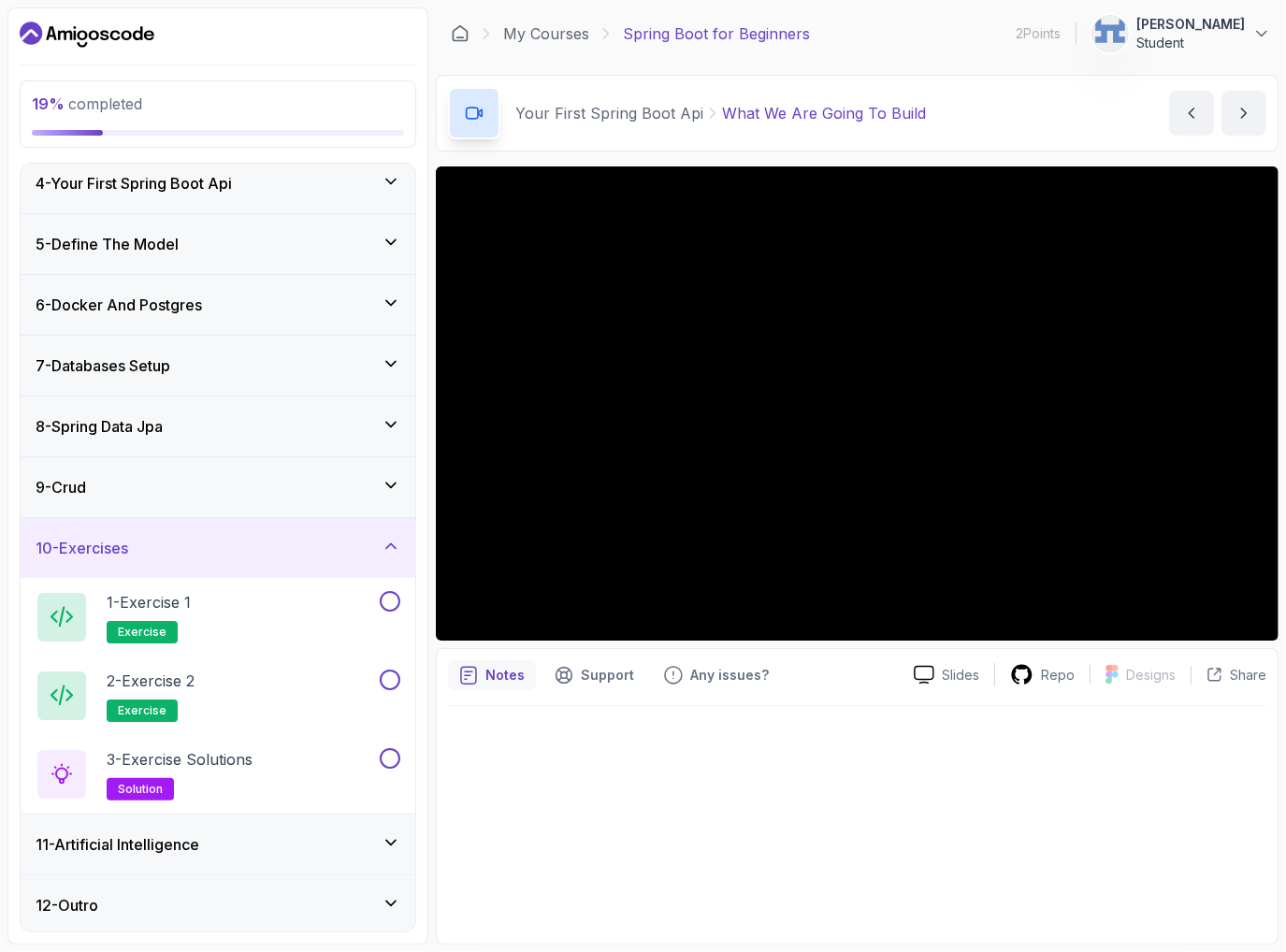
click at [251, 551] on div "10 - Exercises" at bounding box center [218, 547] width 365 height 22
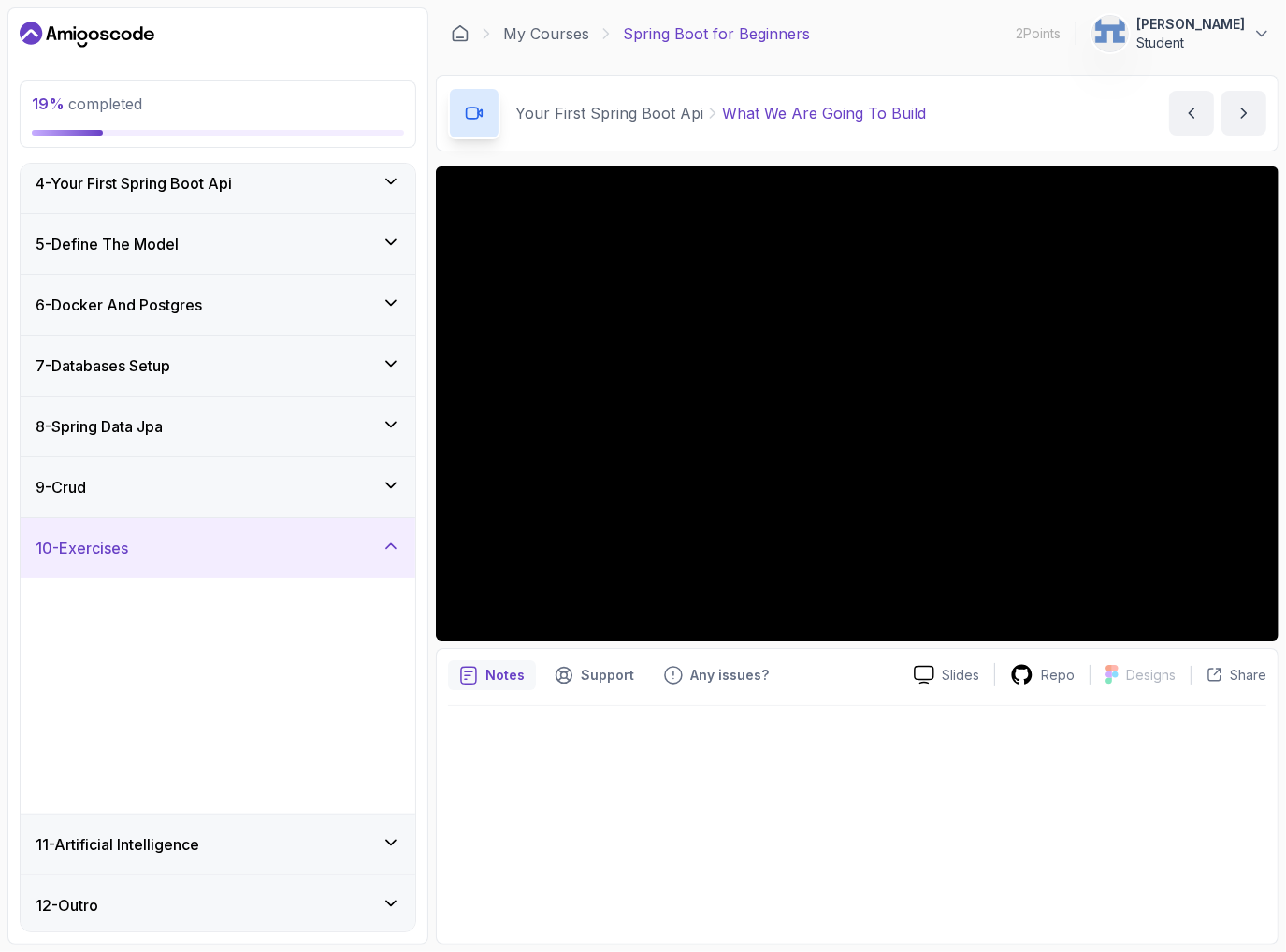
scroll to position [0, 0]
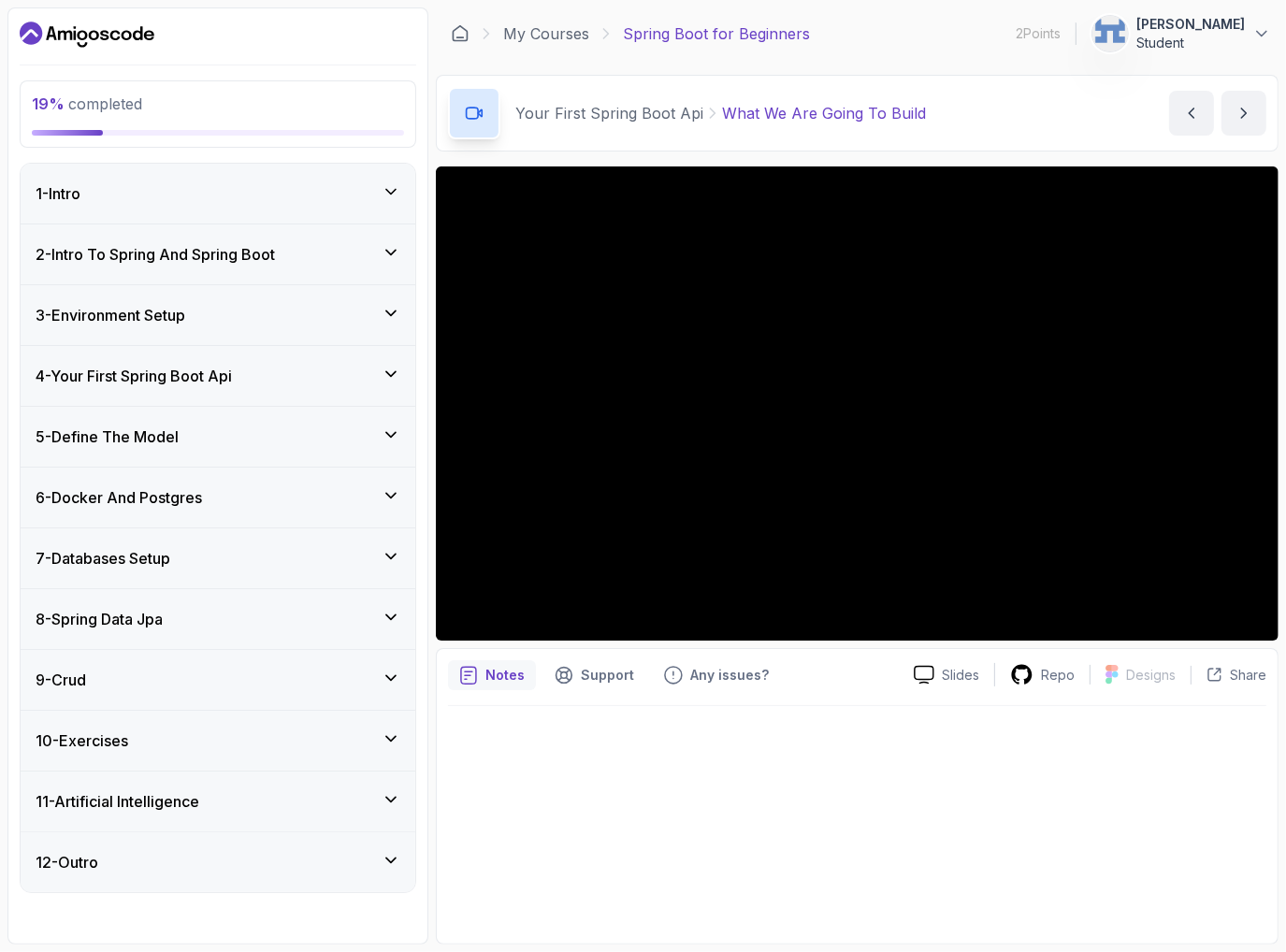
click at [262, 801] on div "11 - Artificial Intelligence" at bounding box center [218, 801] width 365 height 22
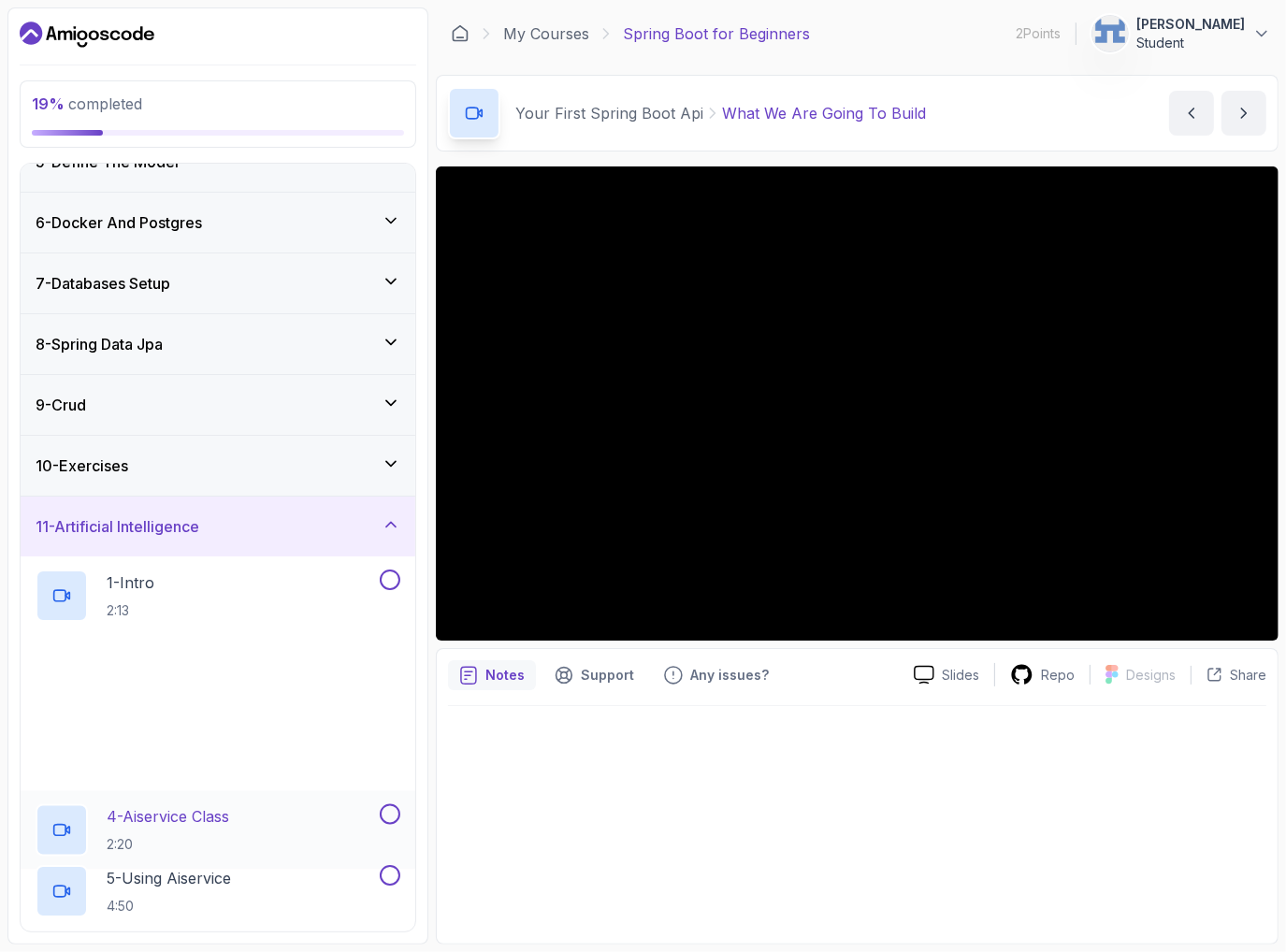
scroll to position [374, 0]
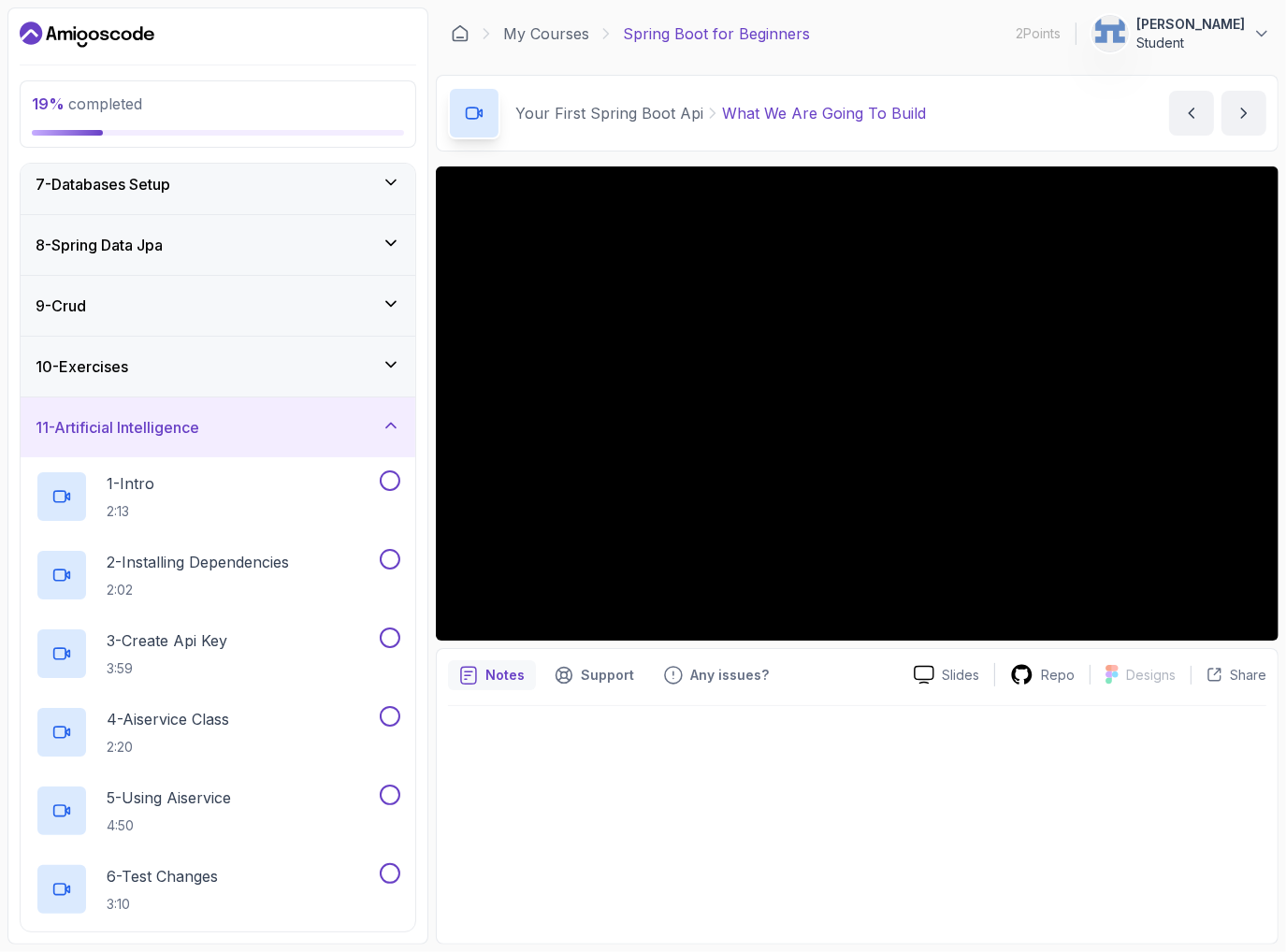
click at [337, 430] on div "11 - Artificial Intelligence" at bounding box center [218, 428] width 365 height 22
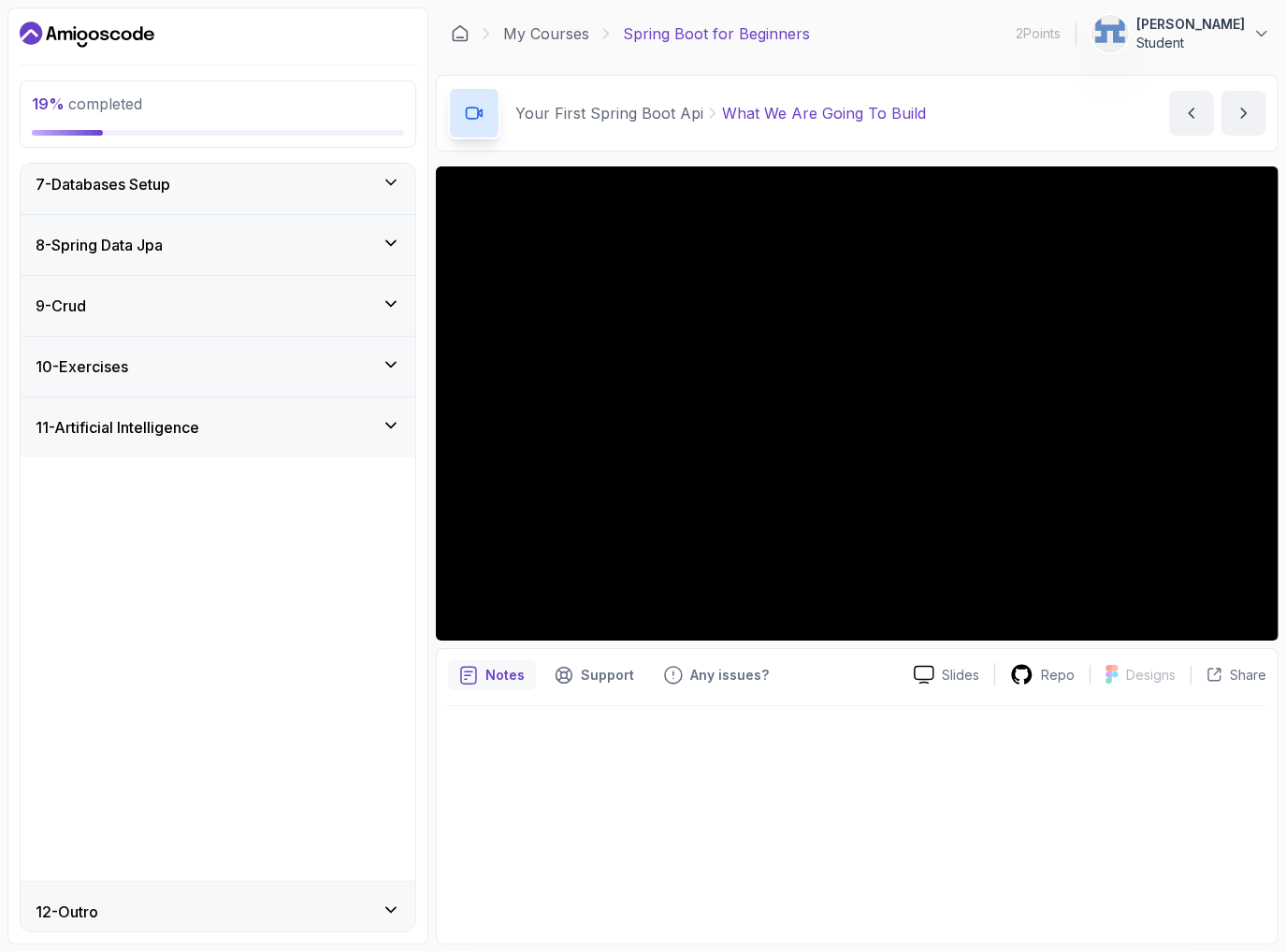
scroll to position [0, 0]
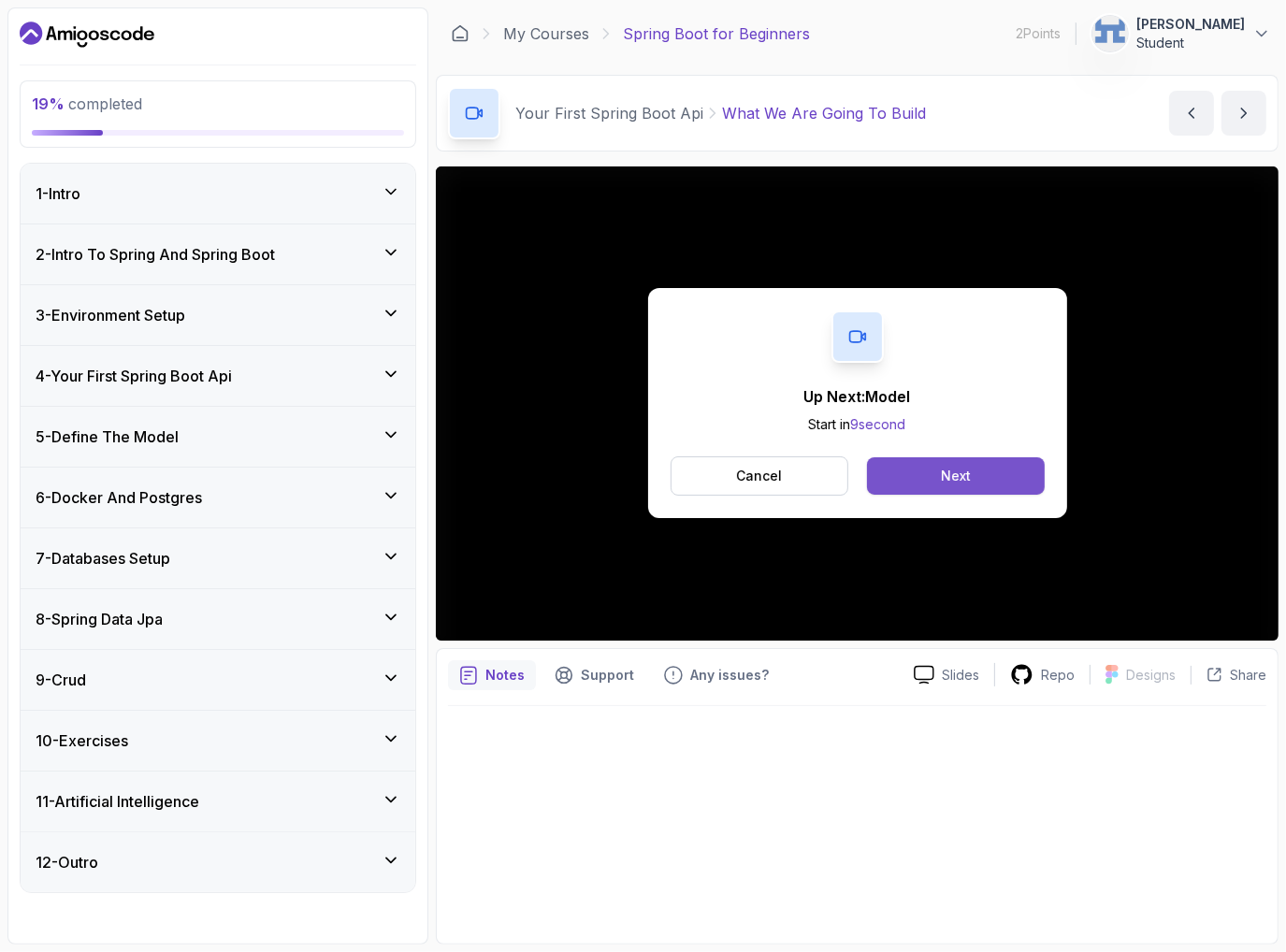
click at [964, 467] on div "Next" at bounding box center [956, 476] width 30 height 19
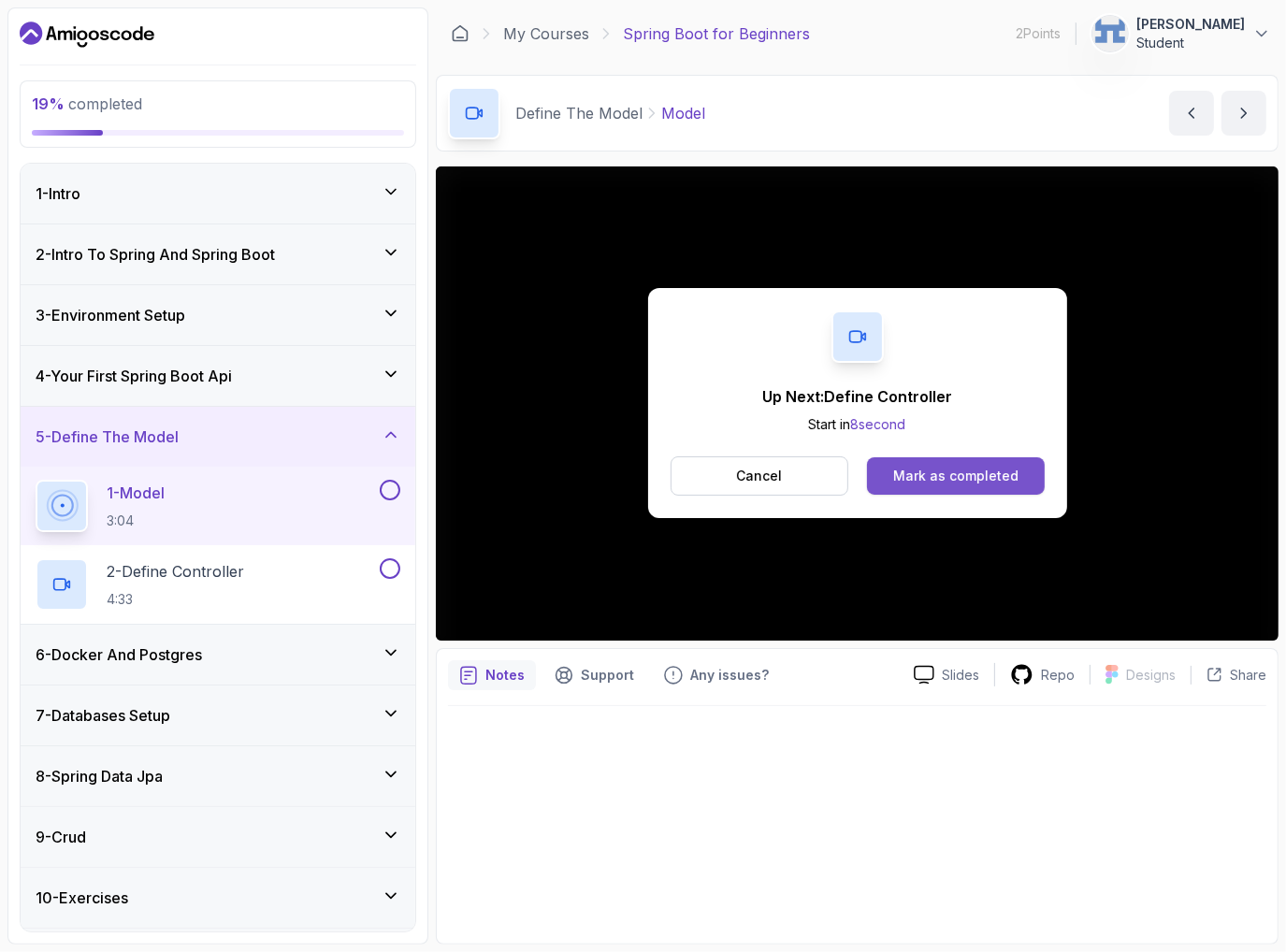
click at [940, 470] on div "Mark as completed" at bounding box center [955, 476] width 125 height 19
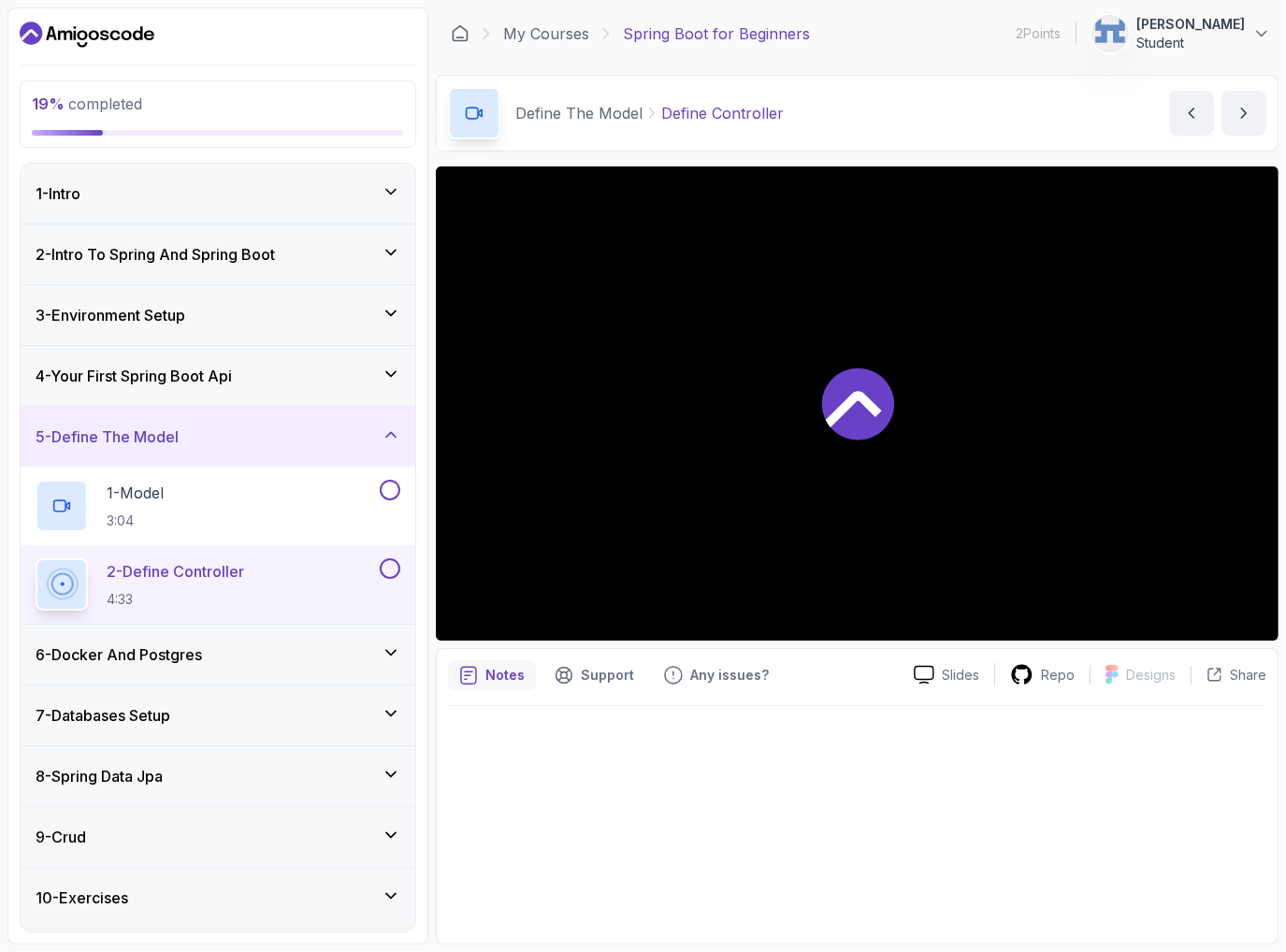
click at [256, 574] on div "2 - Define Controller 4:33" at bounding box center [206, 584] width 341 height 52
